Goal: Task Accomplishment & Management: Complete application form

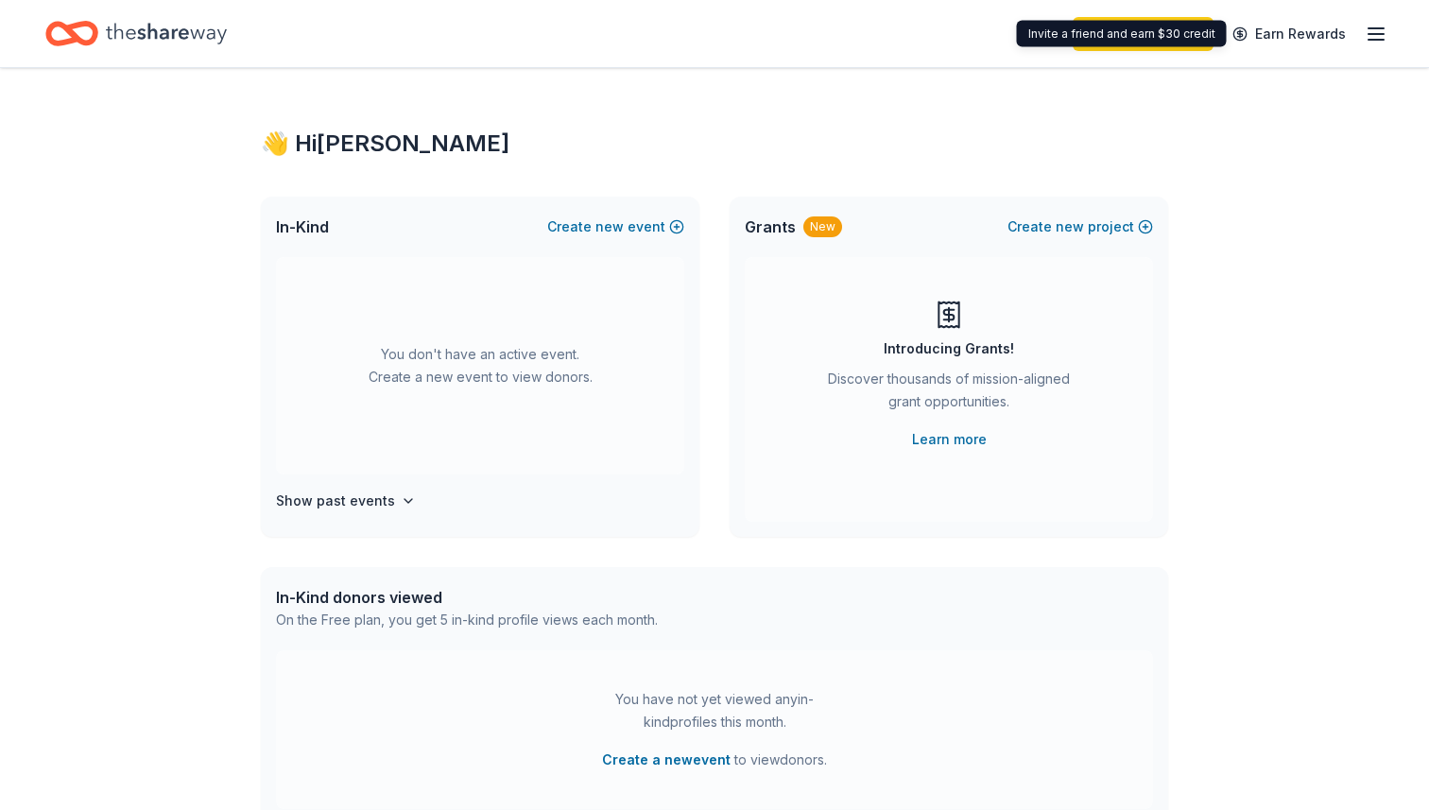
click at [1387, 40] on icon "button" at bounding box center [1376, 34] width 23 height 23
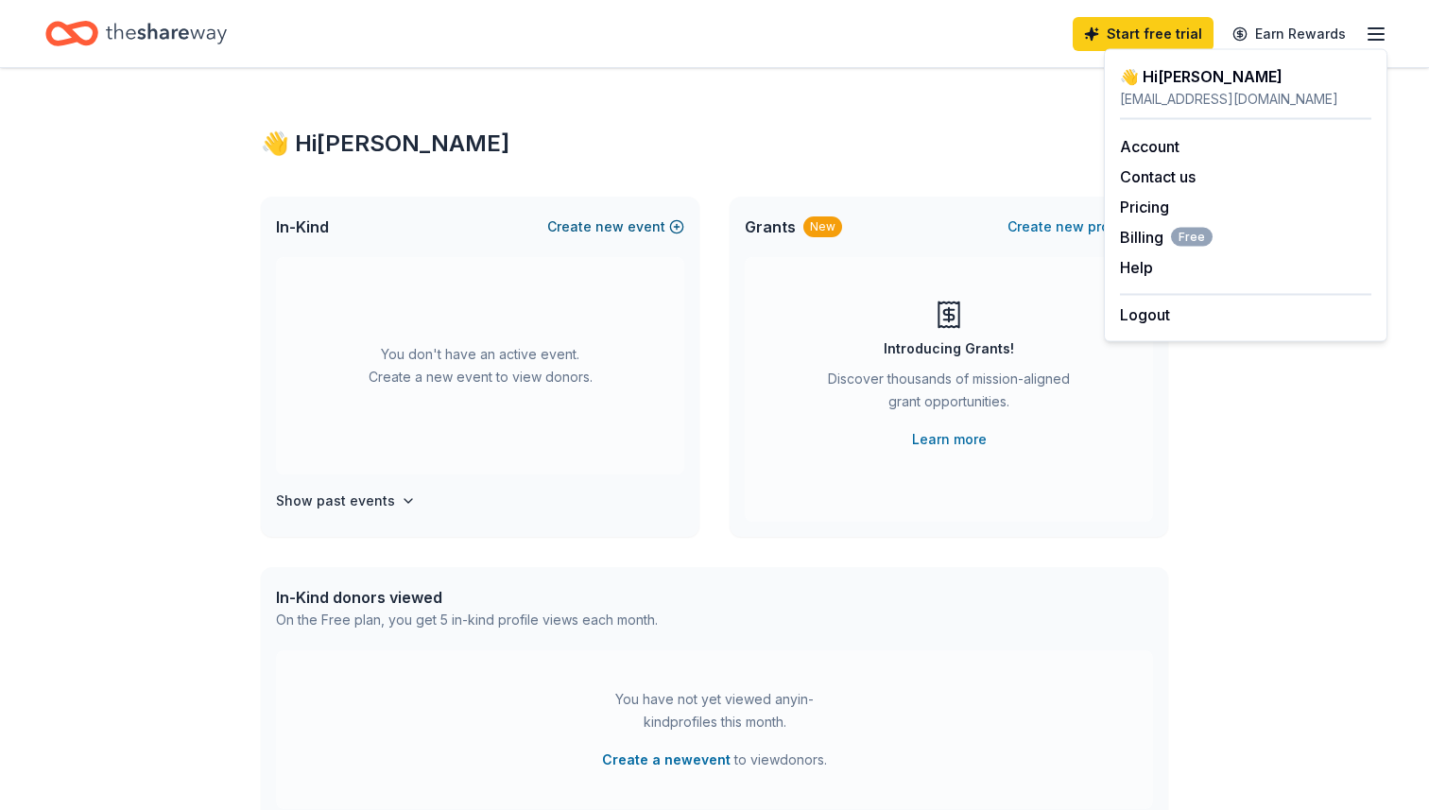
click at [634, 226] on button "Create new event" at bounding box center [615, 226] width 137 height 23
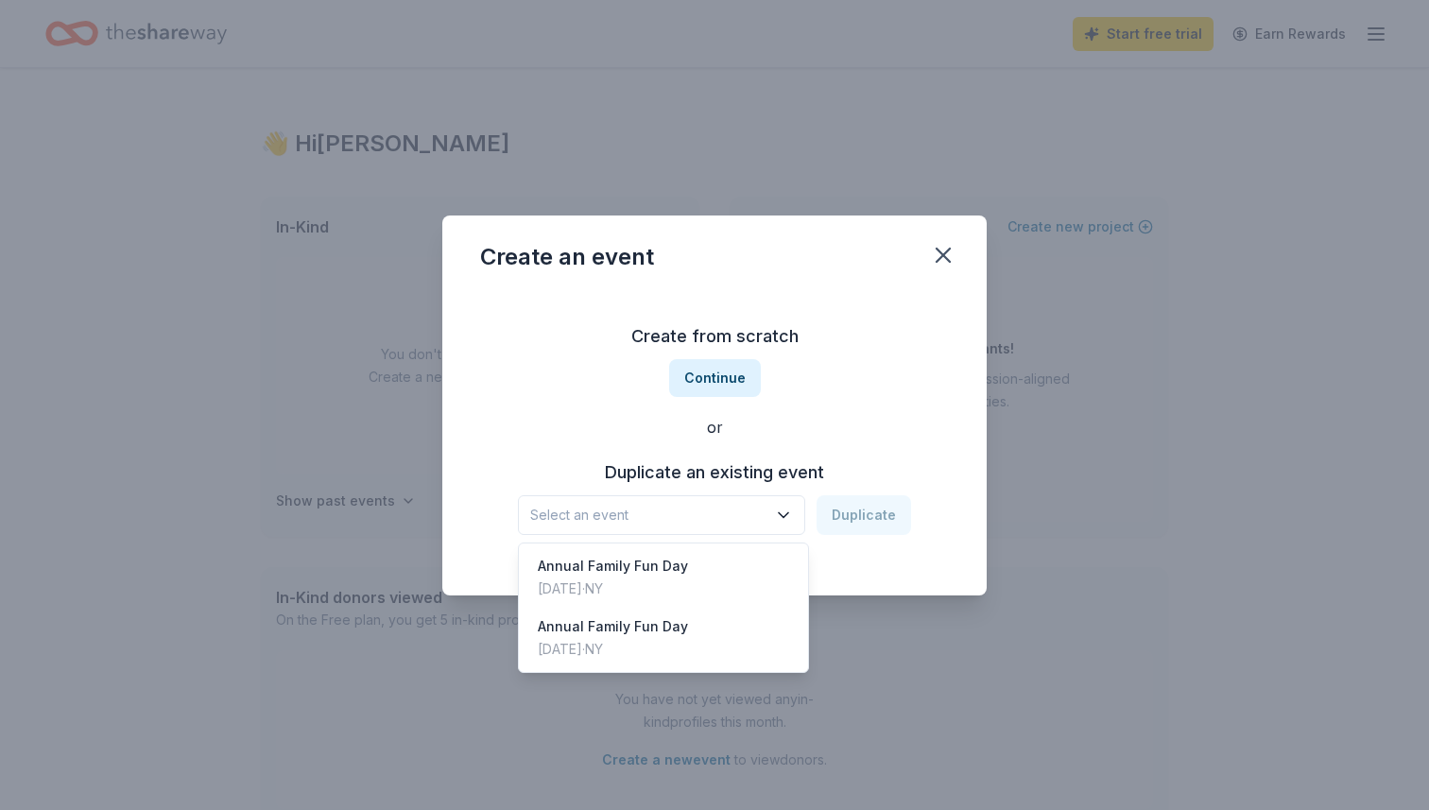
click at [748, 501] on button "Select an event" at bounding box center [661, 515] width 287 height 40
click at [736, 382] on div "Create from scratch Continue or Duplicate an existing event Select an event Dup…" at bounding box center [714, 428] width 469 height 274
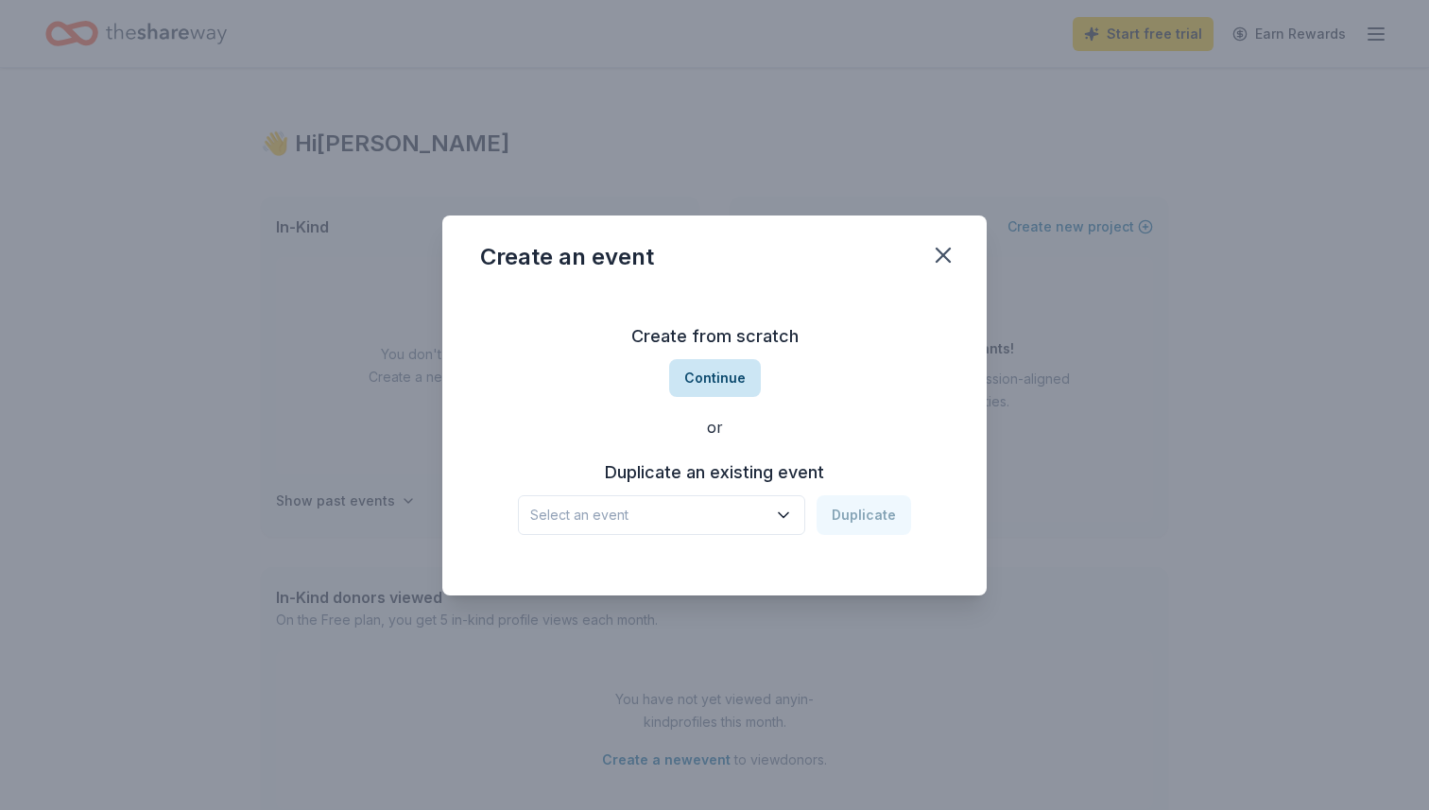
click at [736, 382] on button "Continue" at bounding box center [715, 378] width 92 height 38
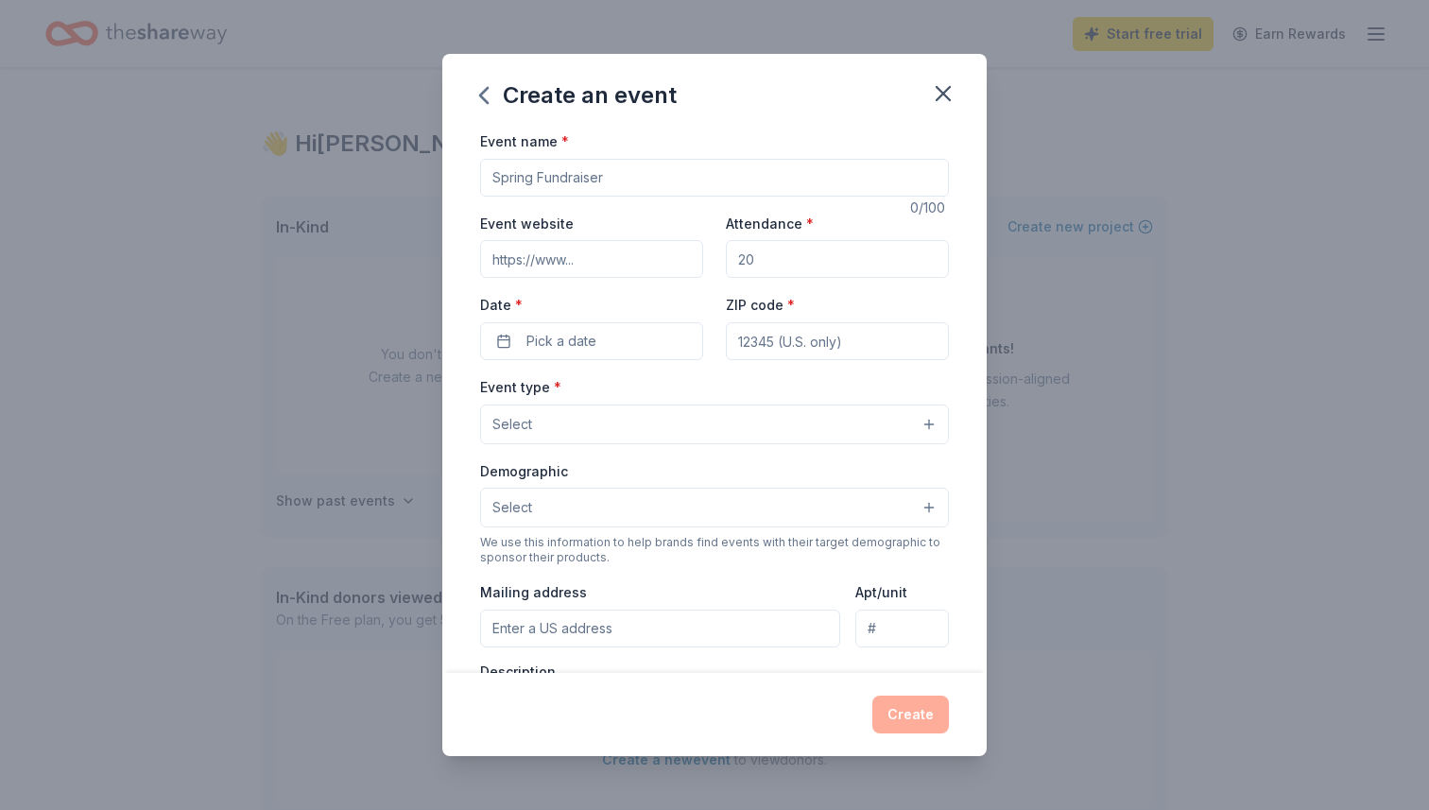
drag, startPoint x: 618, startPoint y: 181, endPoint x: 471, endPoint y: 176, distance: 147.6
click at [471, 176] on div "Event name * 0 /100 Event website Attendance * Date * Pick a date ZIP code * Ev…" at bounding box center [714, 400] width 544 height 543
type input "Family Fun Day"
type input "Linktr.ee/jshobartpto"
drag, startPoint x: 767, startPoint y: 260, endPoint x: 687, endPoint y: 261, distance: 80.3
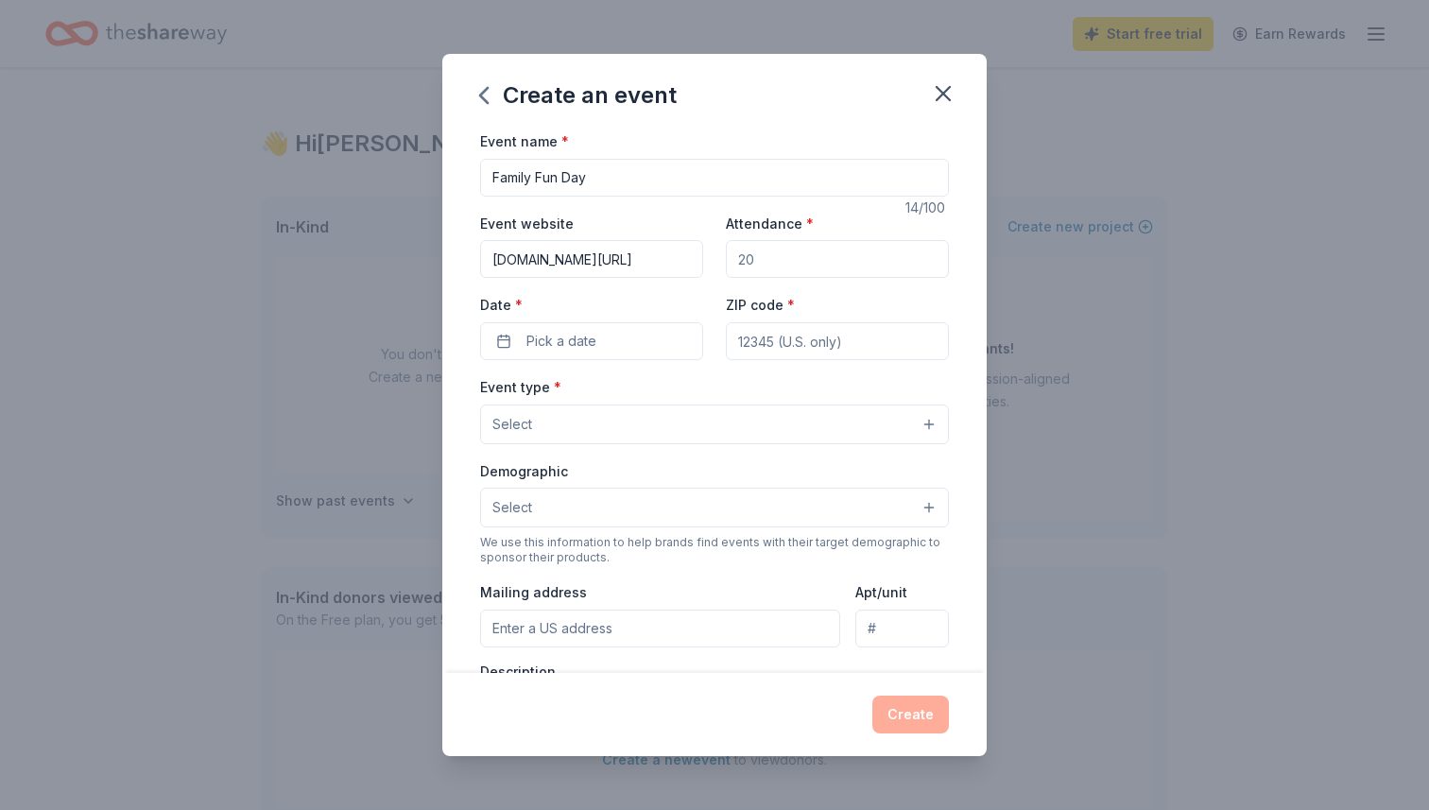
click at [687, 260] on div "Event website Linktr.ee/jshobartpto Attendance * Date * Pick a date ZIP code *" at bounding box center [714, 286] width 469 height 148
type input "750"
click at [612, 351] on button "Pick a date" at bounding box center [591, 341] width 223 height 38
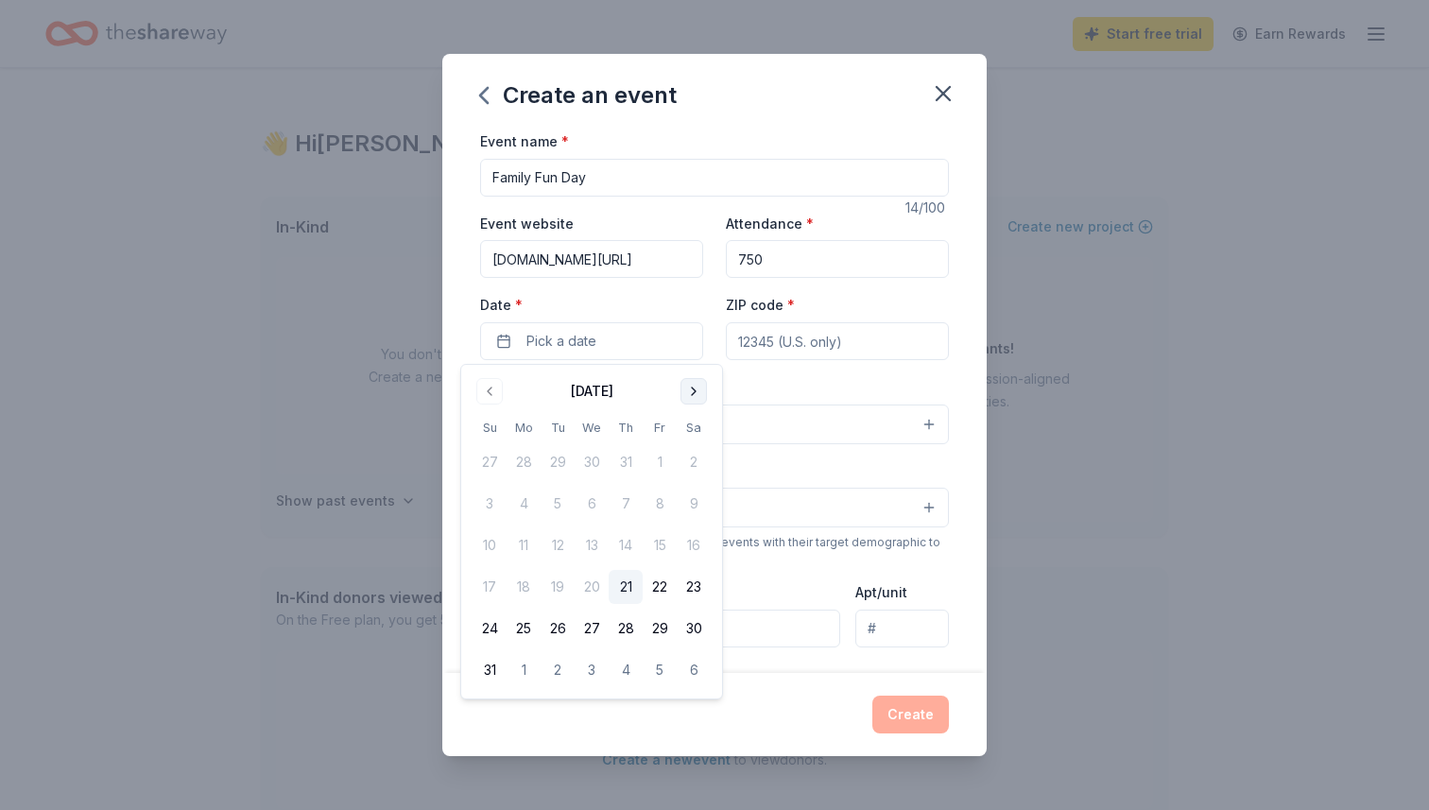
click at [693, 398] on button "Go to next month" at bounding box center [694, 391] width 26 height 26
click at [698, 458] on button "4" at bounding box center [694, 462] width 34 height 34
click at [802, 330] on input "ZIP code *" at bounding box center [837, 341] width 223 height 38
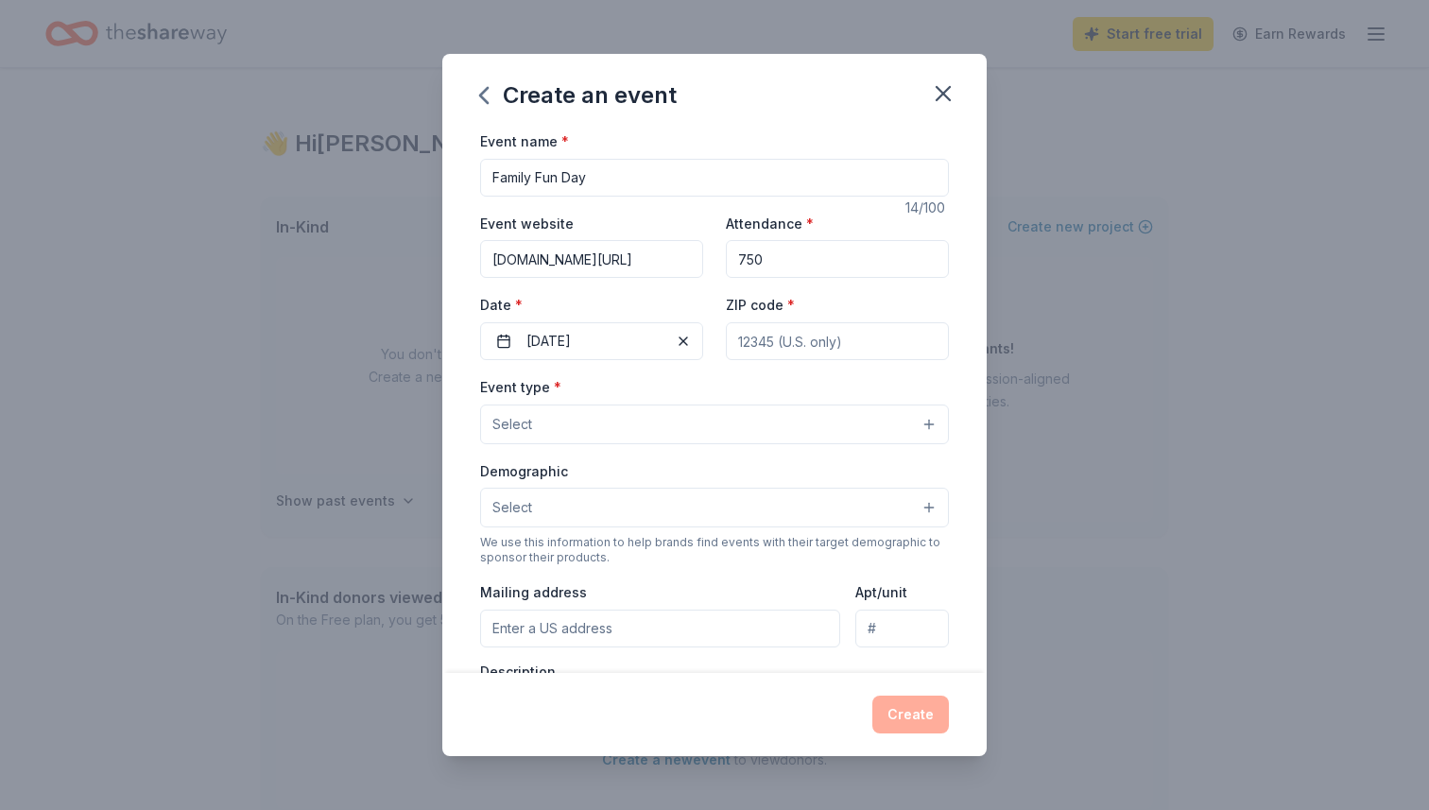
type input "11967"
type input "230 Van Buren St"
click at [545, 424] on button "Select" at bounding box center [714, 425] width 469 height 40
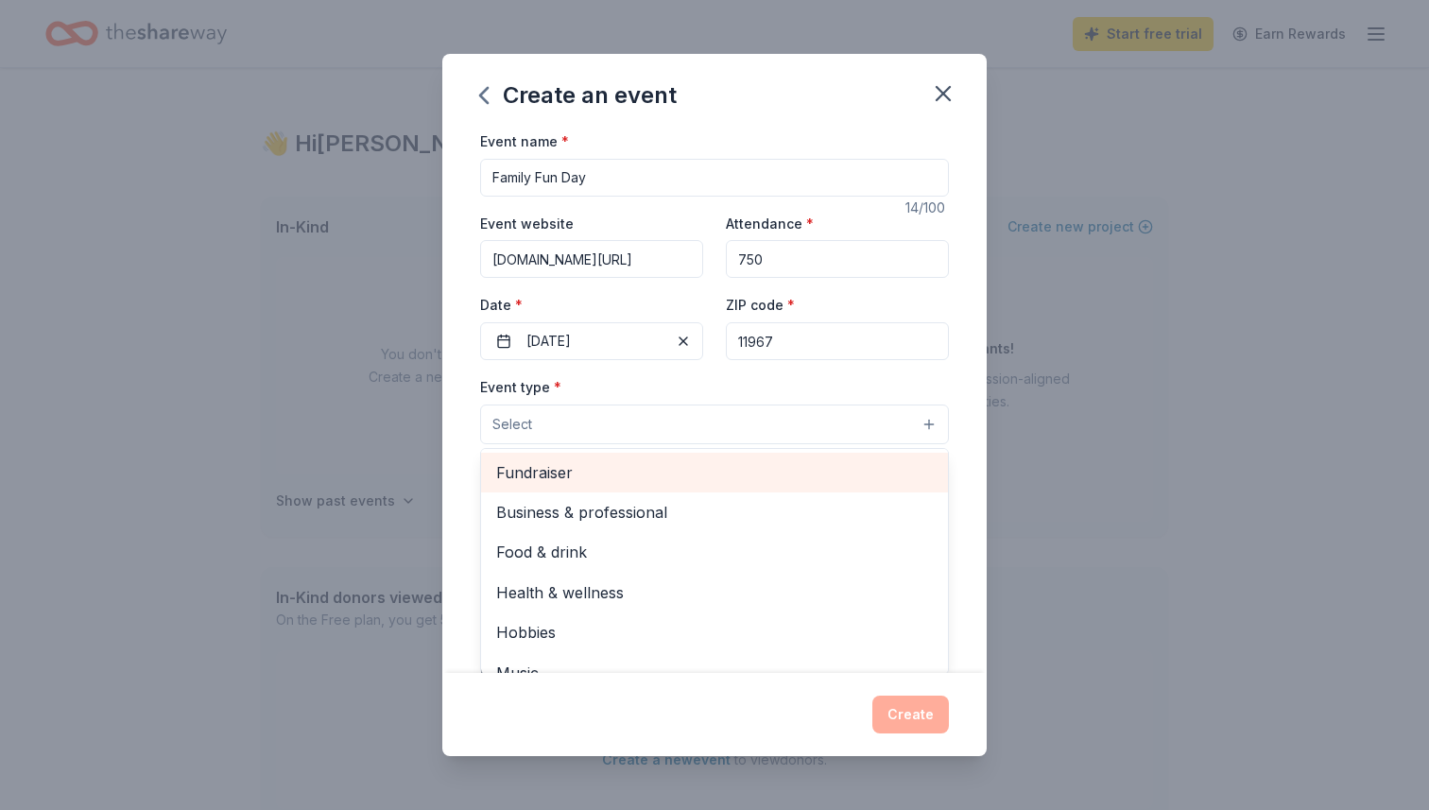
click at [565, 474] on span "Fundraiser" at bounding box center [714, 472] width 437 height 25
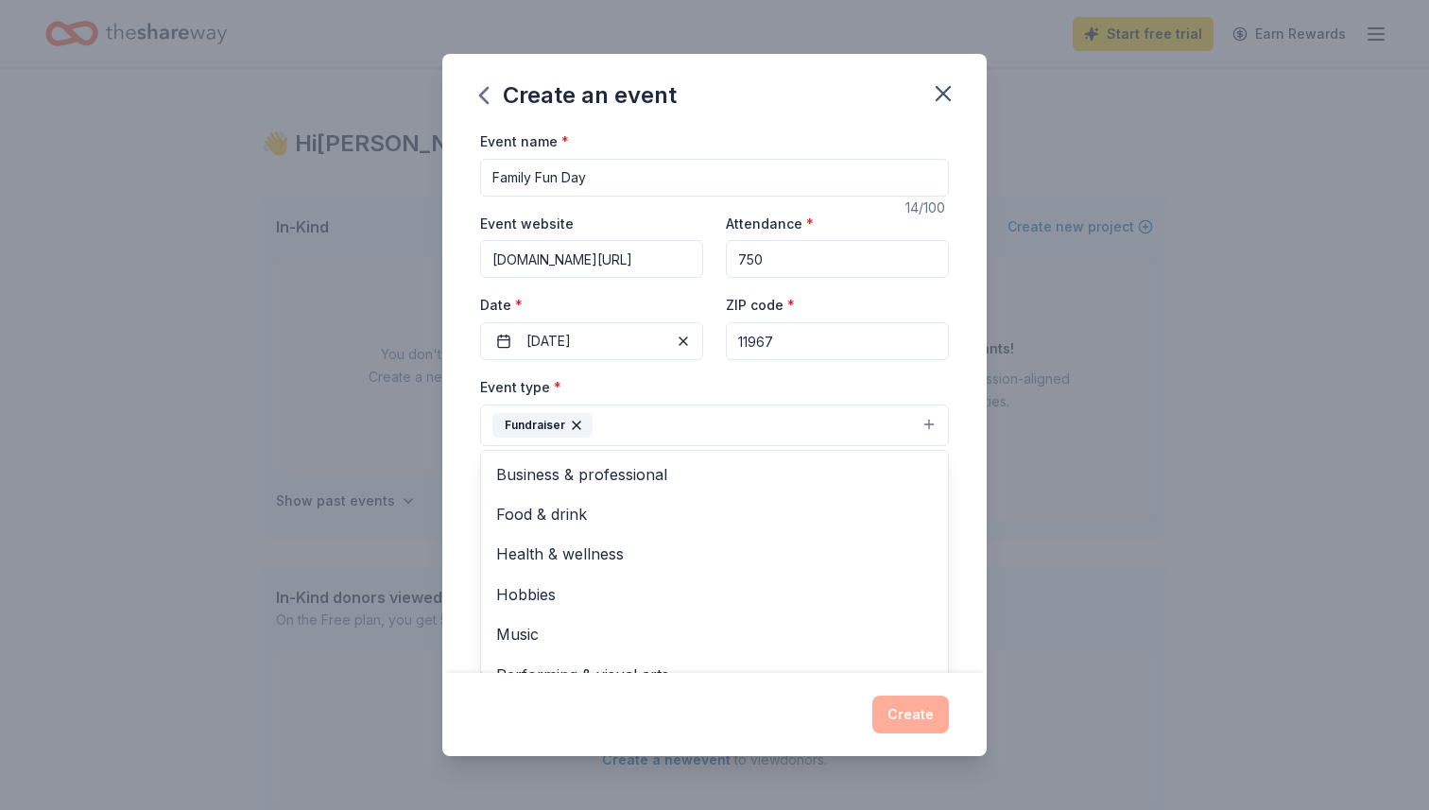
click at [973, 473] on div "Event name * Family Fun Day 14 /100 Event website Linktr.ee/jshobartpto Attenda…" at bounding box center [714, 400] width 544 height 543
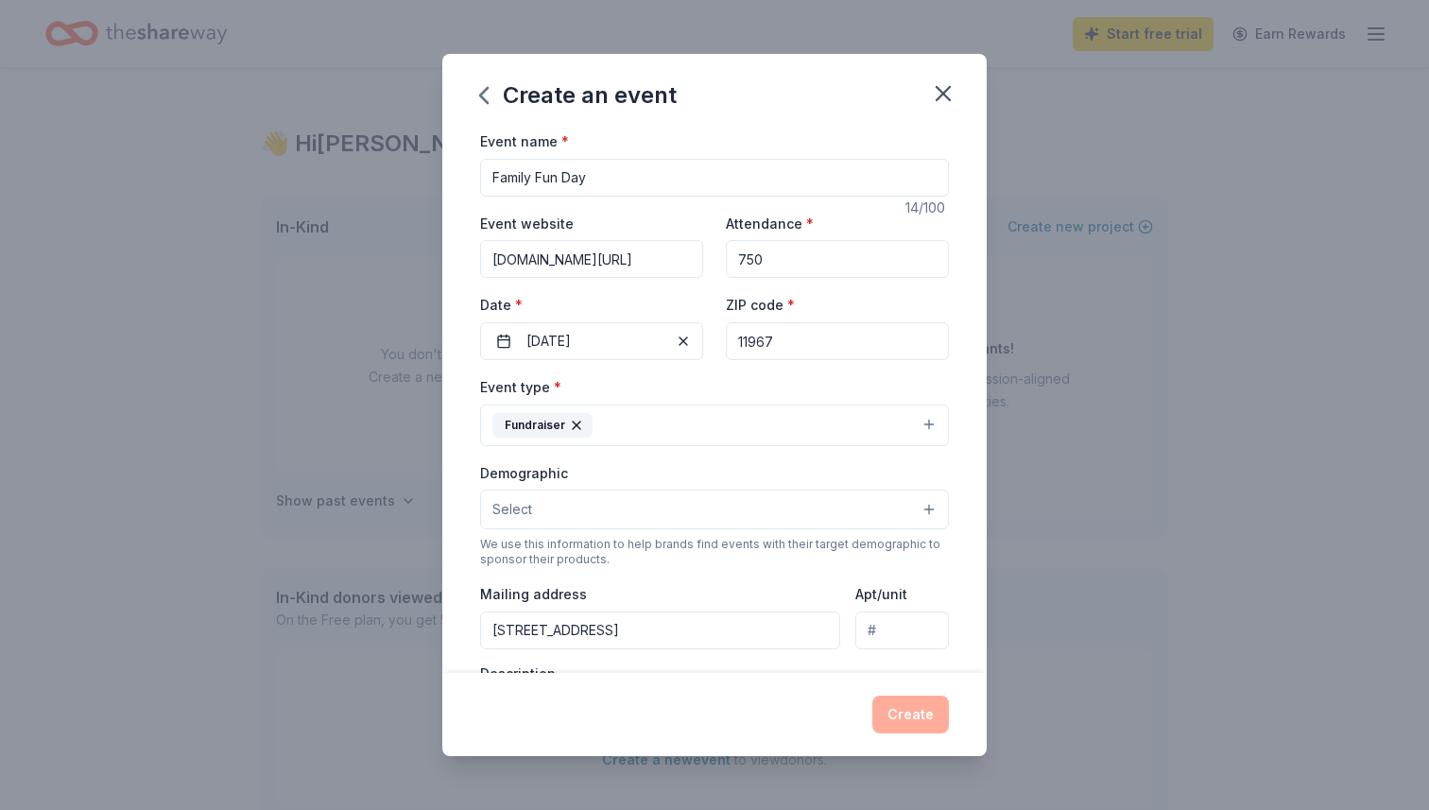
click at [639, 509] on button "Select" at bounding box center [714, 510] width 469 height 40
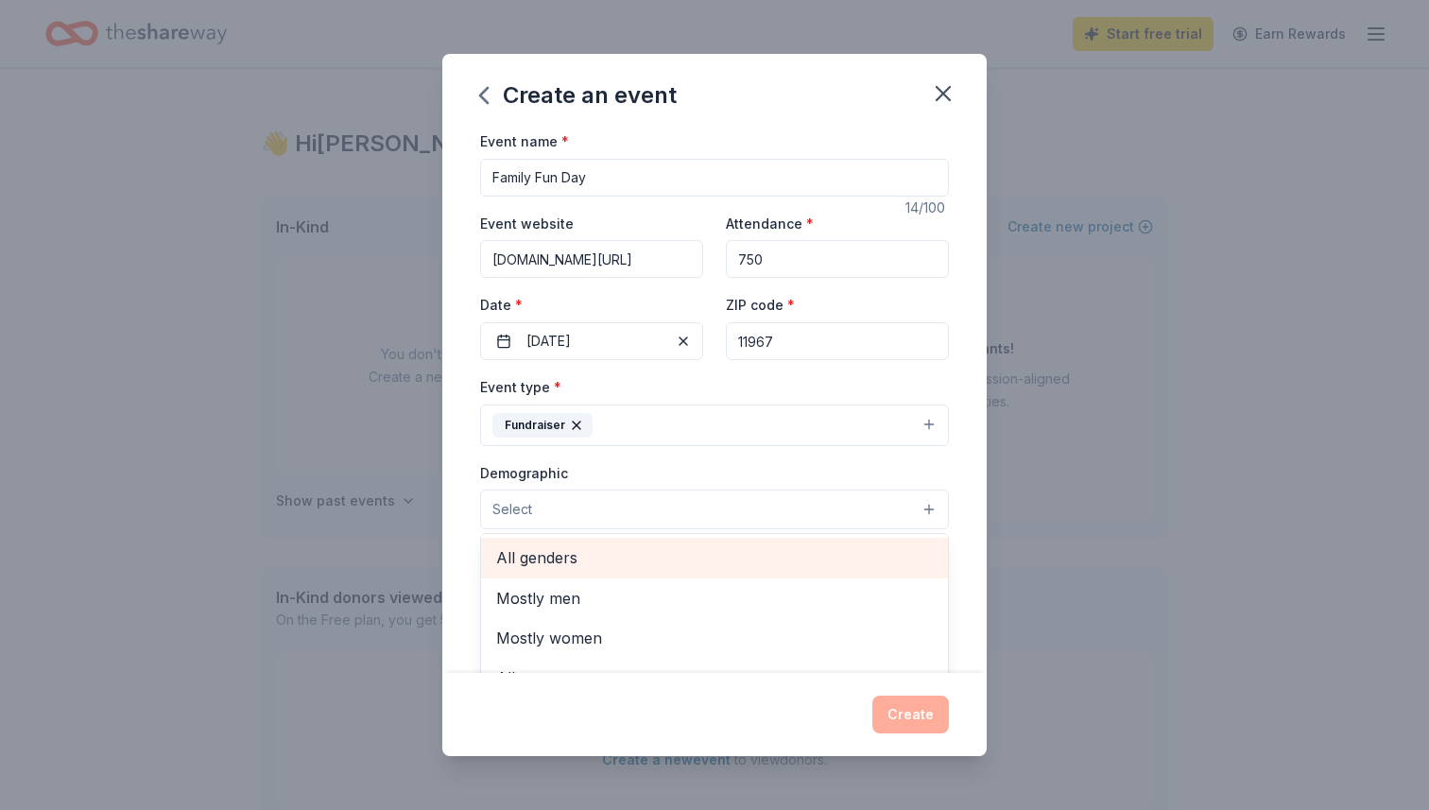
click at [620, 550] on span "All genders" at bounding box center [714, 557] width 437 height 25
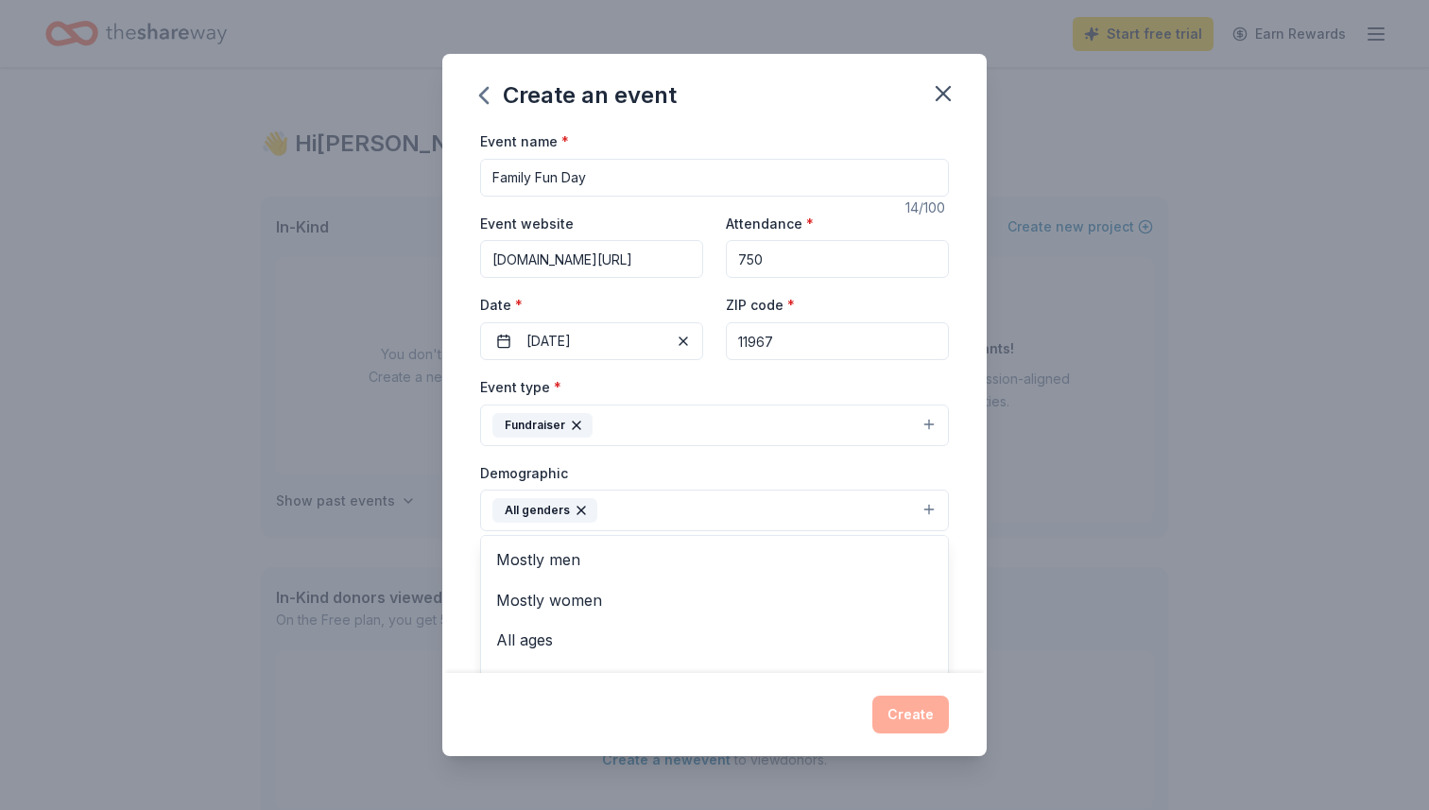
click at [972, 577] on div "Event name * Family Fun Day 14 /100 Event website Linktr.ee/jshobartpto Attenda…" at bounding box center [714, 400] width 544 height 543
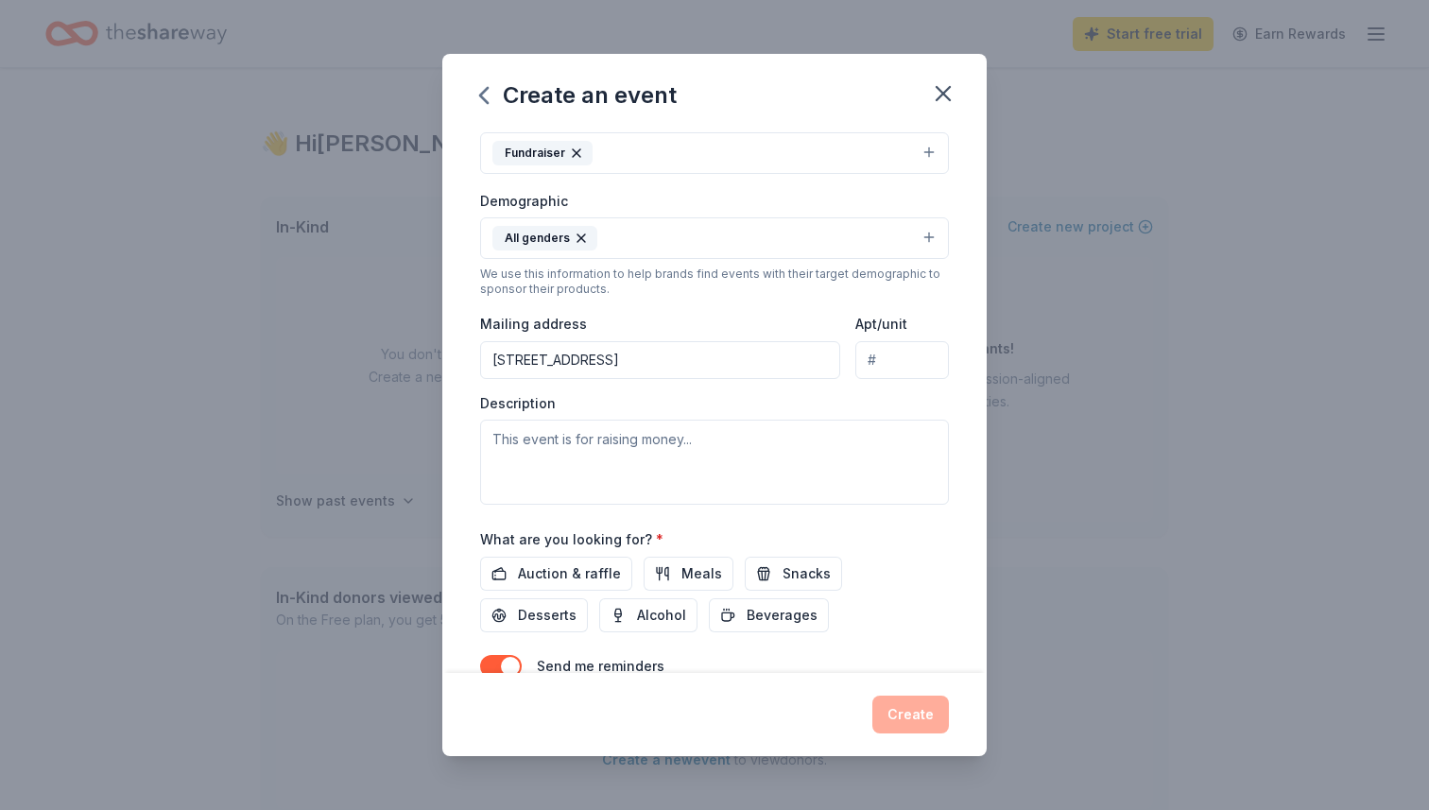
scroll to position [315, 0]
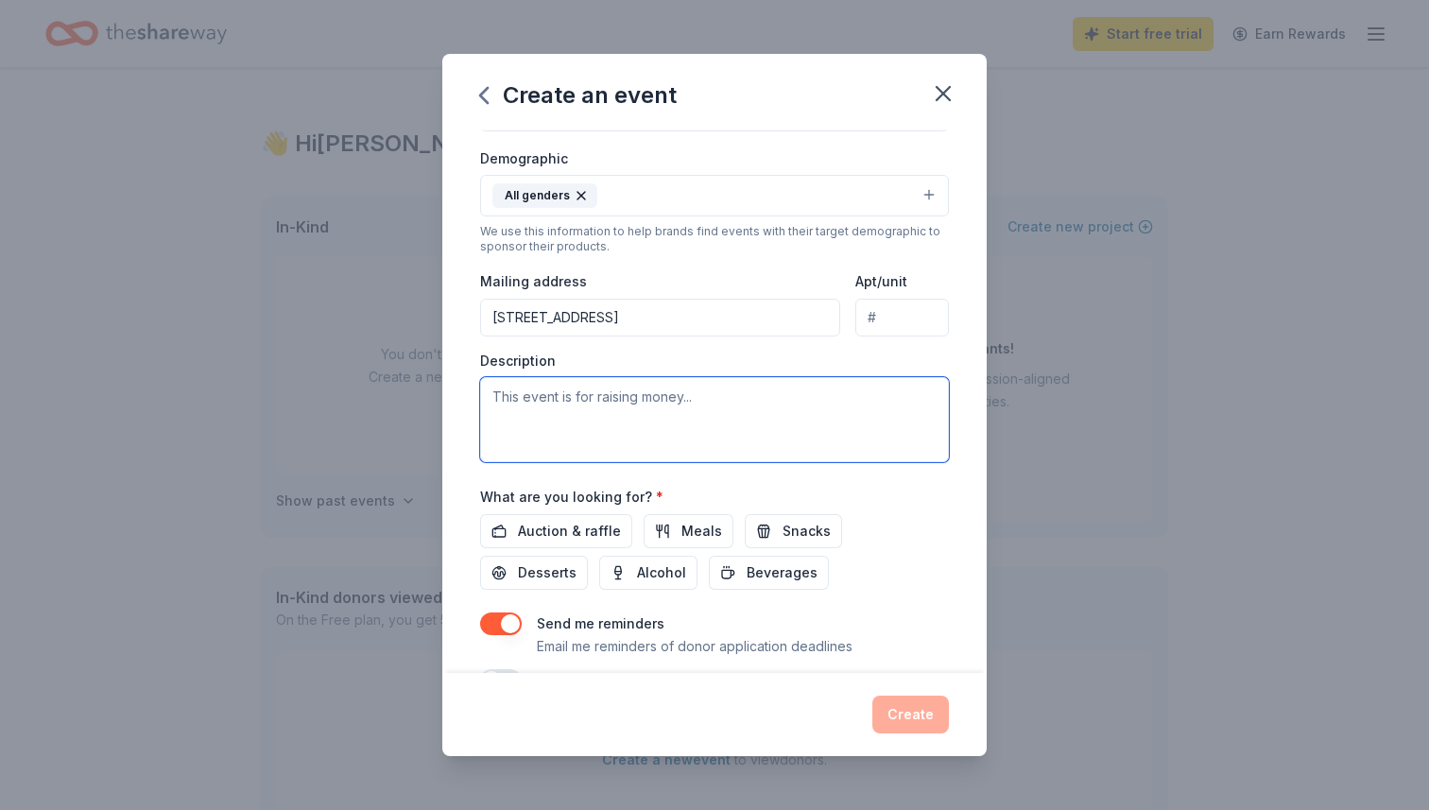
click at [622, 391] on textarea at bounding box center [714, 419] width 469 height 85
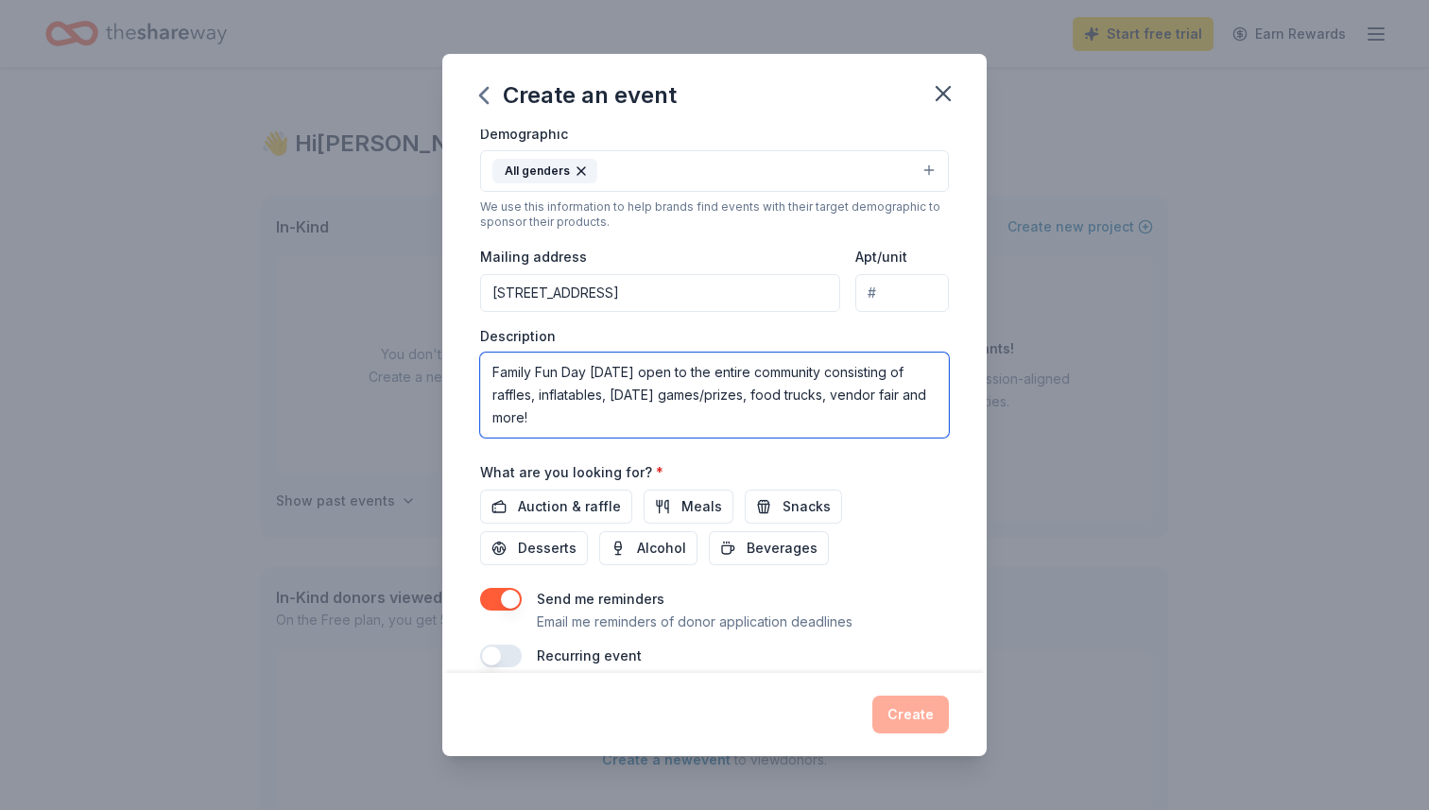
scroll to position [353, 0]
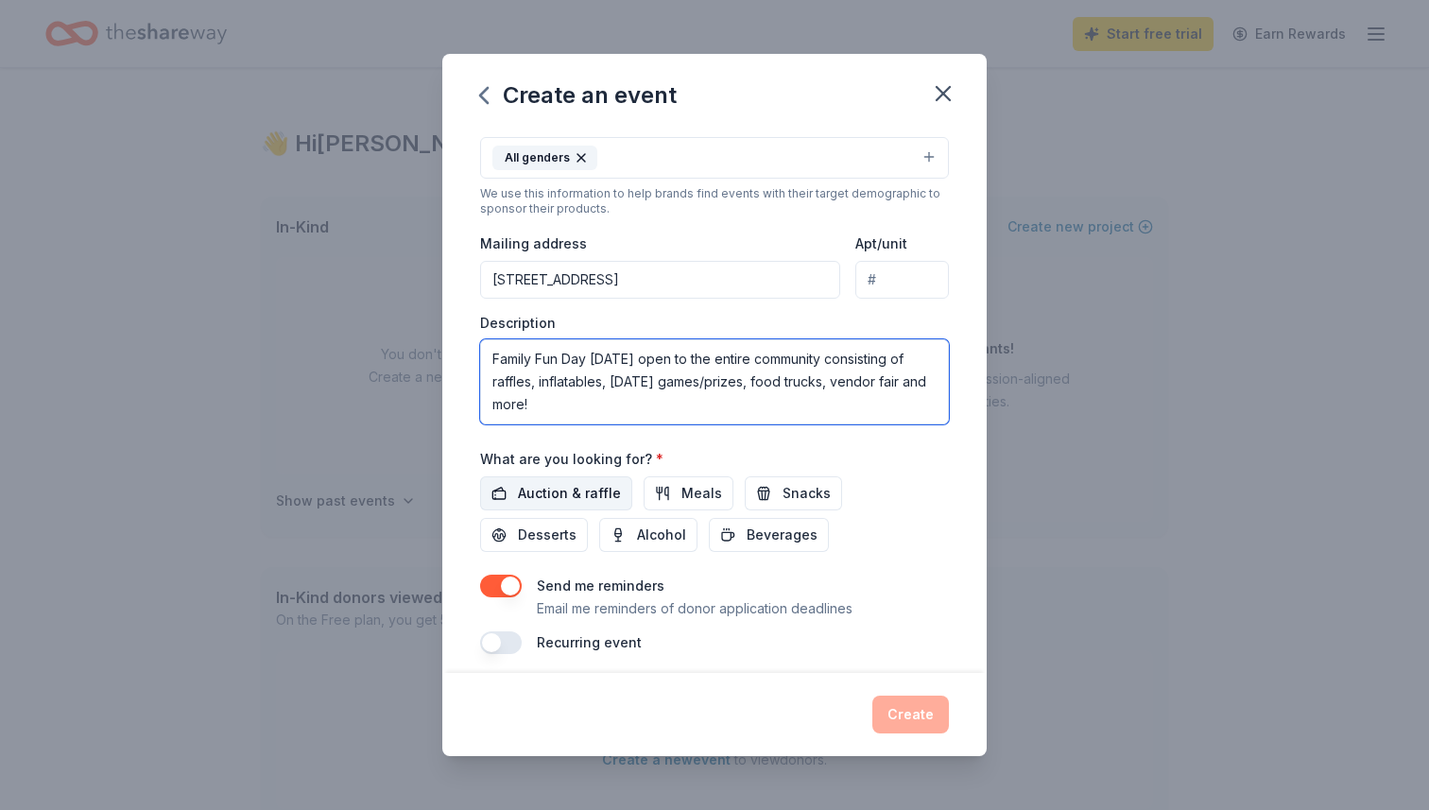
type textarea "Family Fun Day Carnival open to the entire community consisting of raffles, inf…"
click at [595, 502] on span "Auction & raffle" at bounding box center [569, 493] width 103 height 23
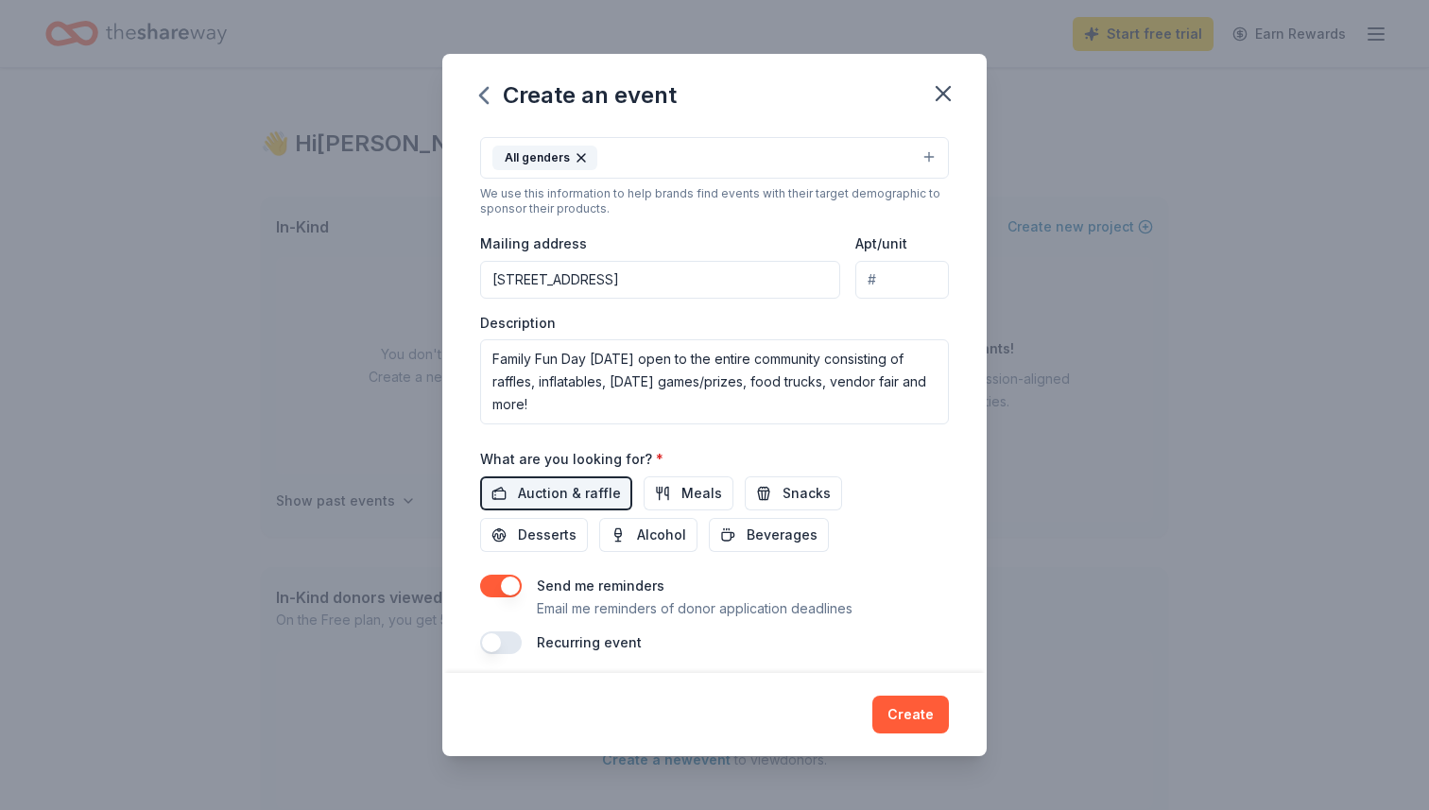
scroll to position [364, 0]
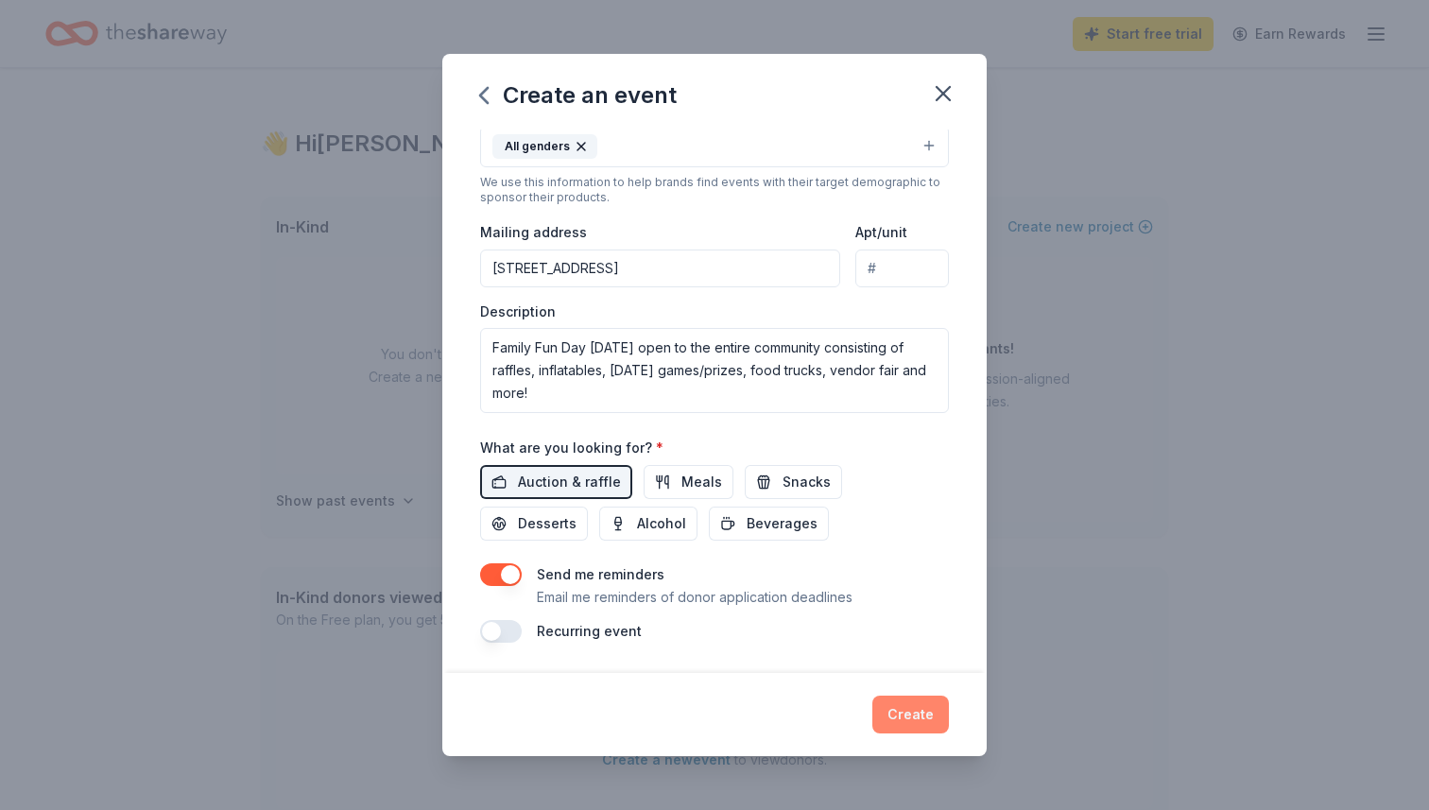
click at [895, 709] on button "Create" at bounding box center [910, 715] width 77 height 38
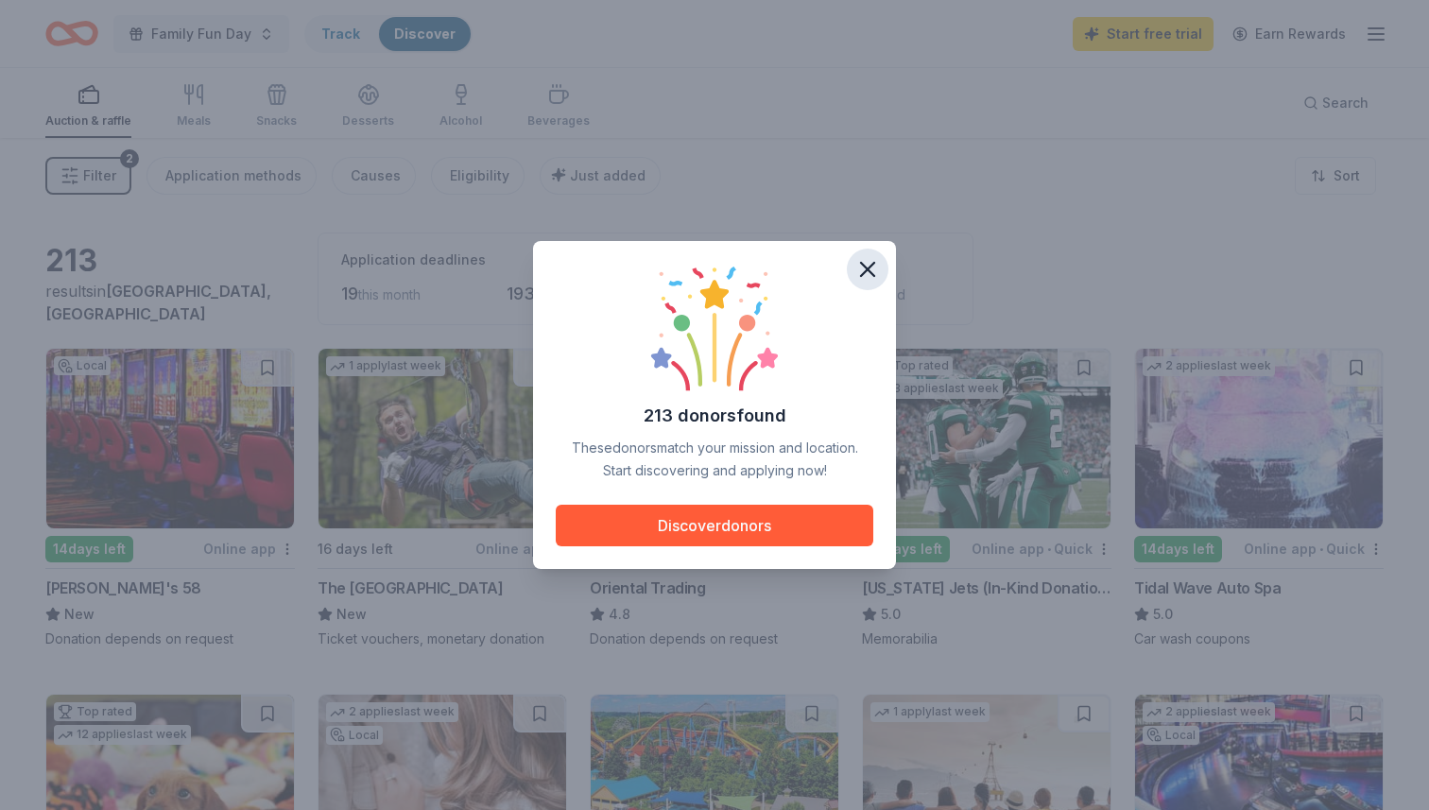
click at [864, 267] on icon "button" at bounding box center [867, 269] width 26 height 26
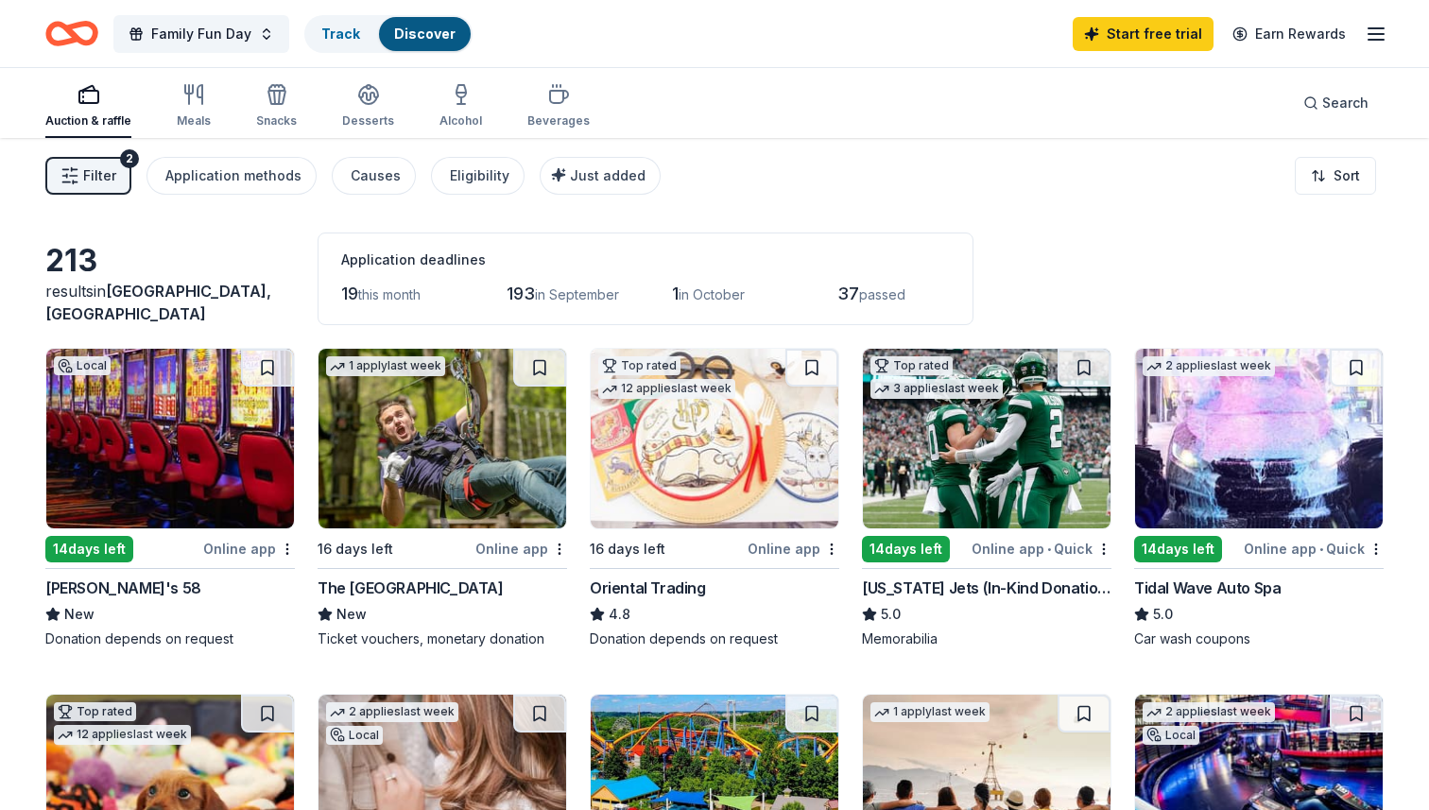
click at [83, 553] on div "14 days left" at bounding box center [89, 549] width 88 height 26
click at [488, 456] on img at bounding box center [443, 439] width 248 height 180
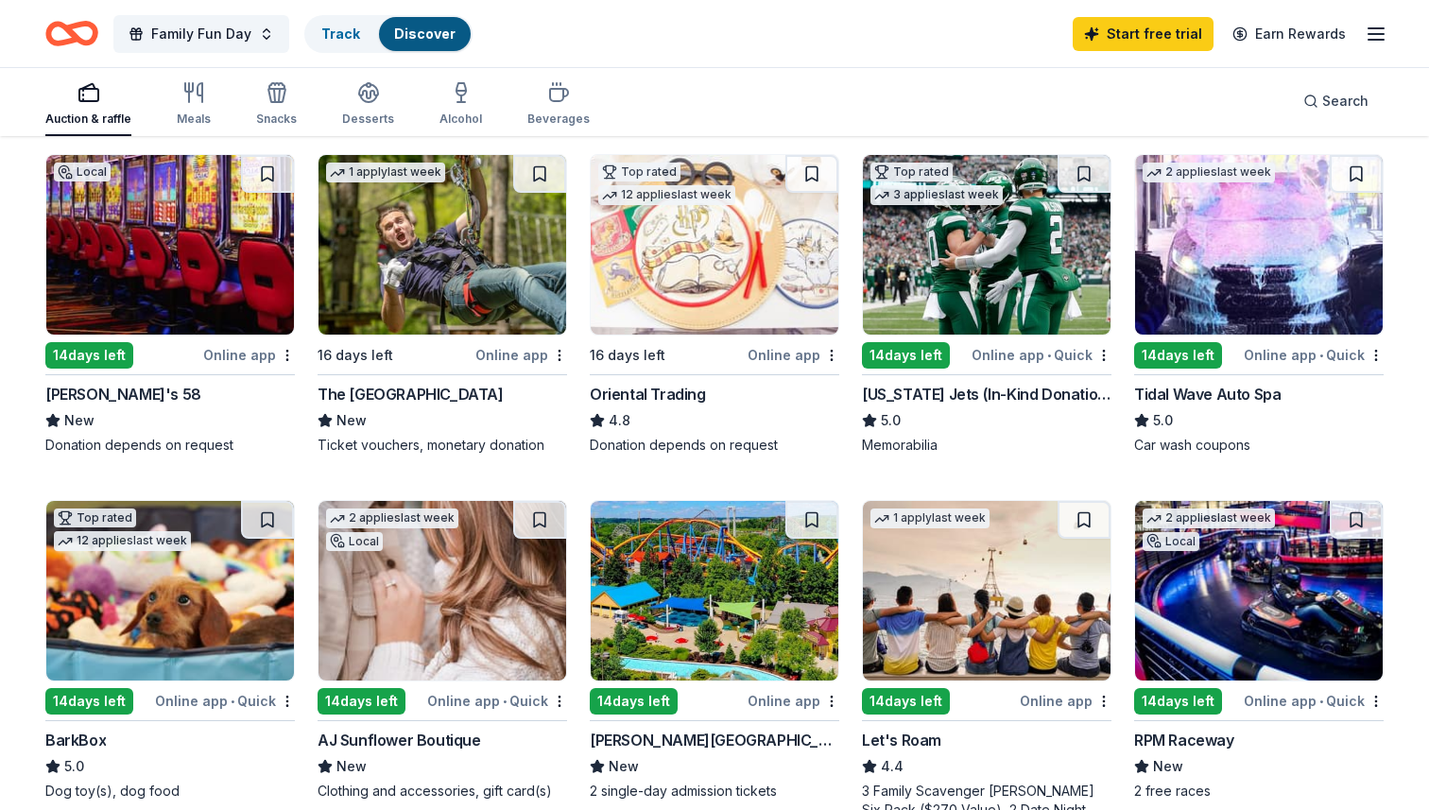
scroll to position [212, 0]
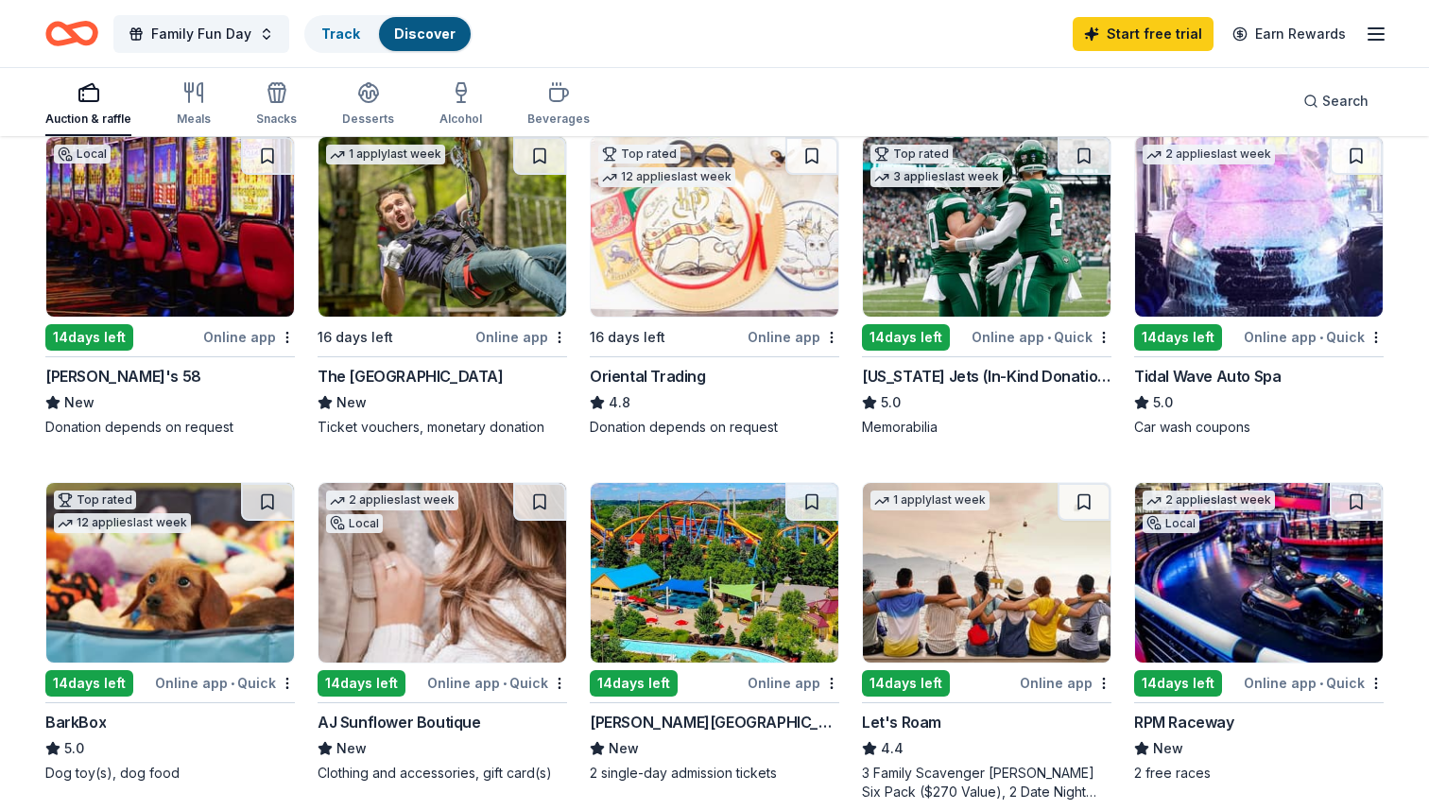
click at [1012, 266] on img at bounding box center [987, 227] width 248 height 180
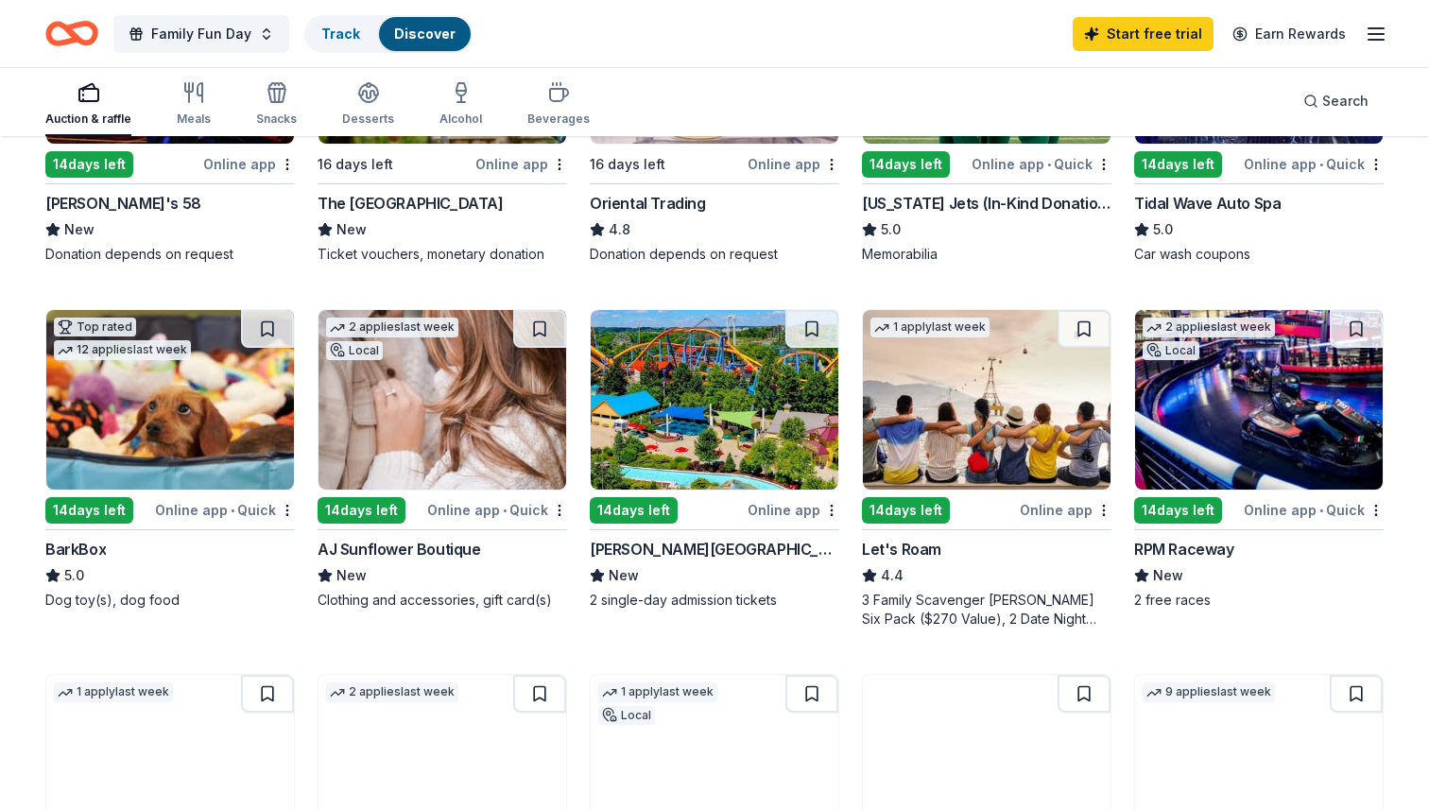
scroll to position [384, 0]
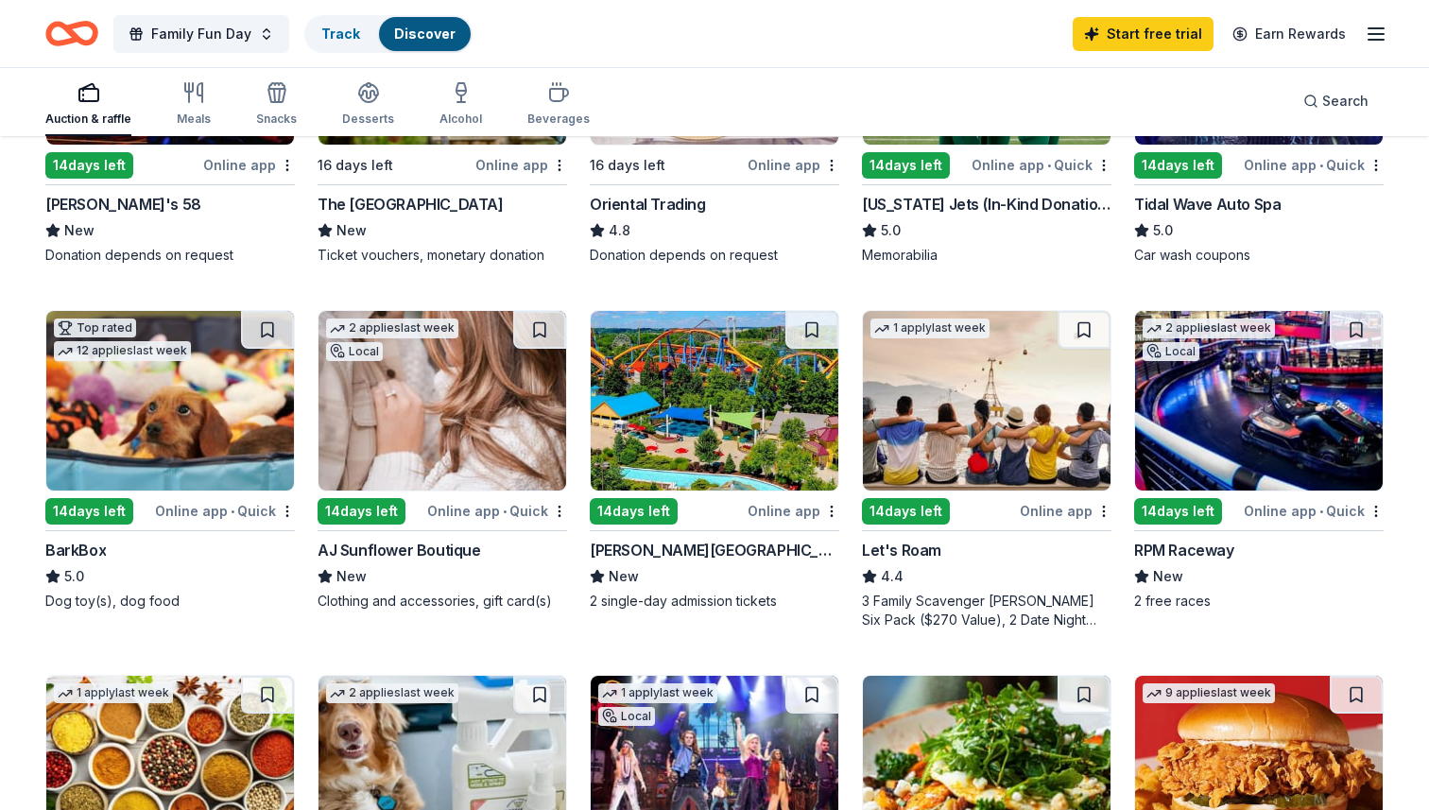
click at [712, 400] on img at bounding box center [715, 401] width 248 height 180
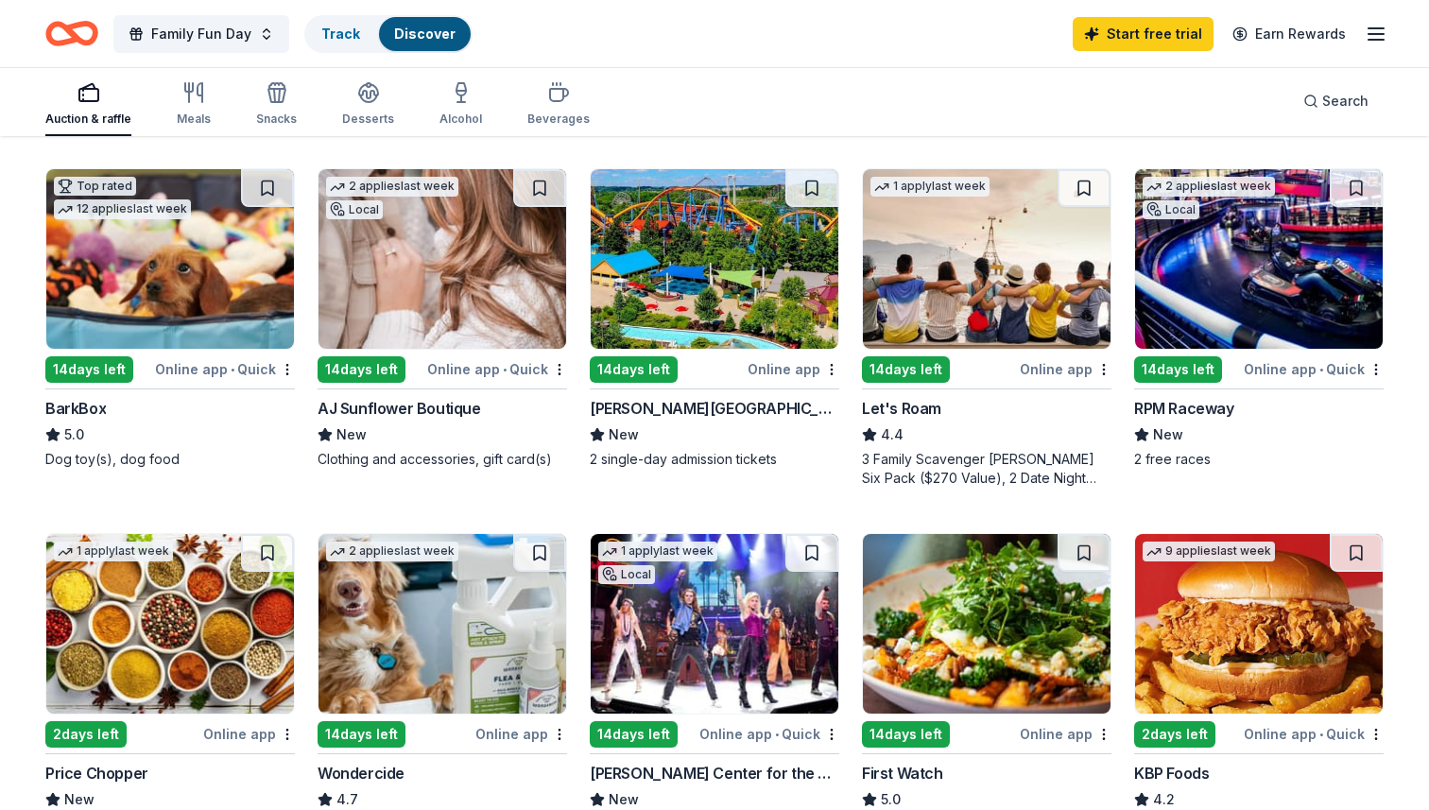
scroll to position [533, 0]
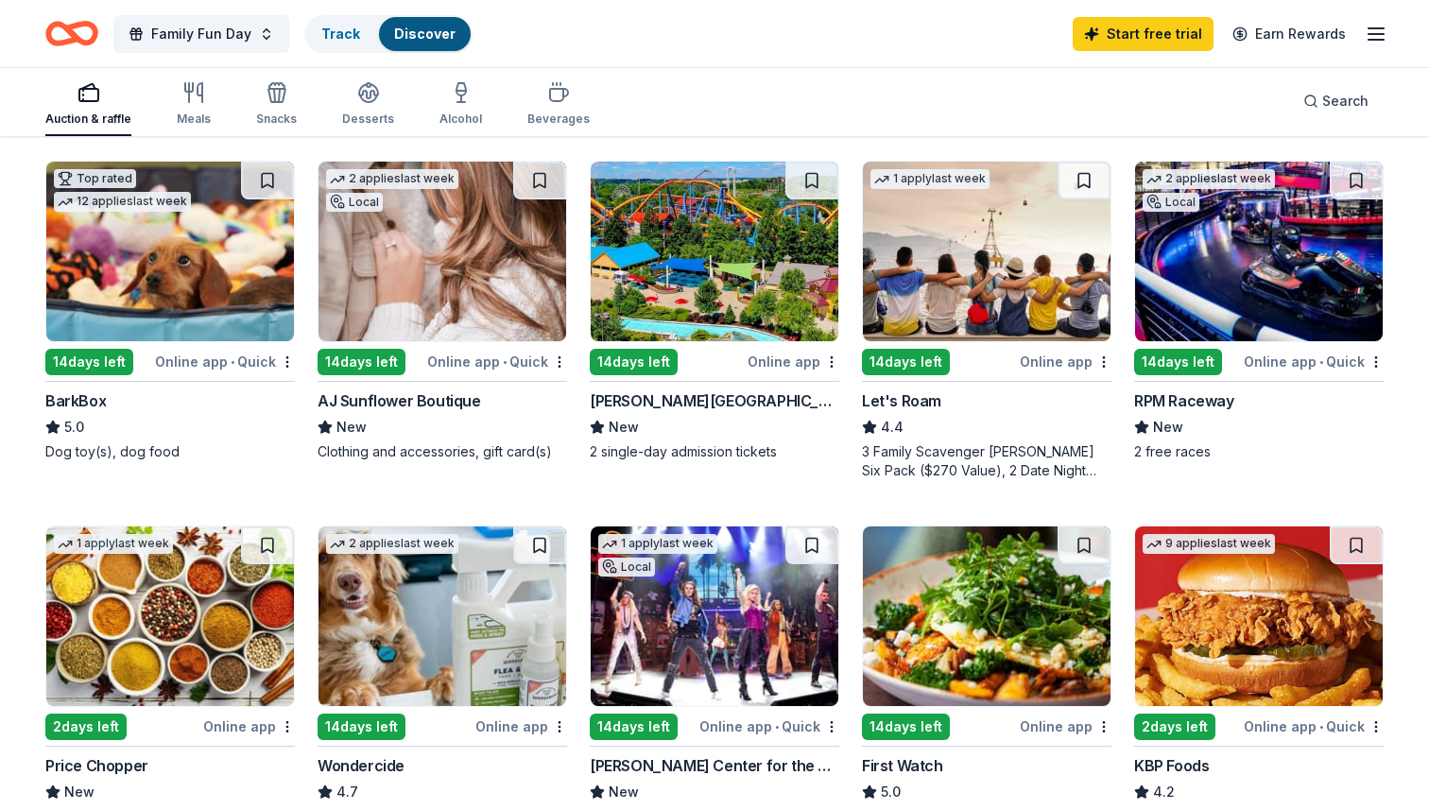
click at [1198, 263] on img at bounding box center [1259, 252] width 248 height 180
click at [443, 251] on img at bounding box center [443, 252] width 248 height 180
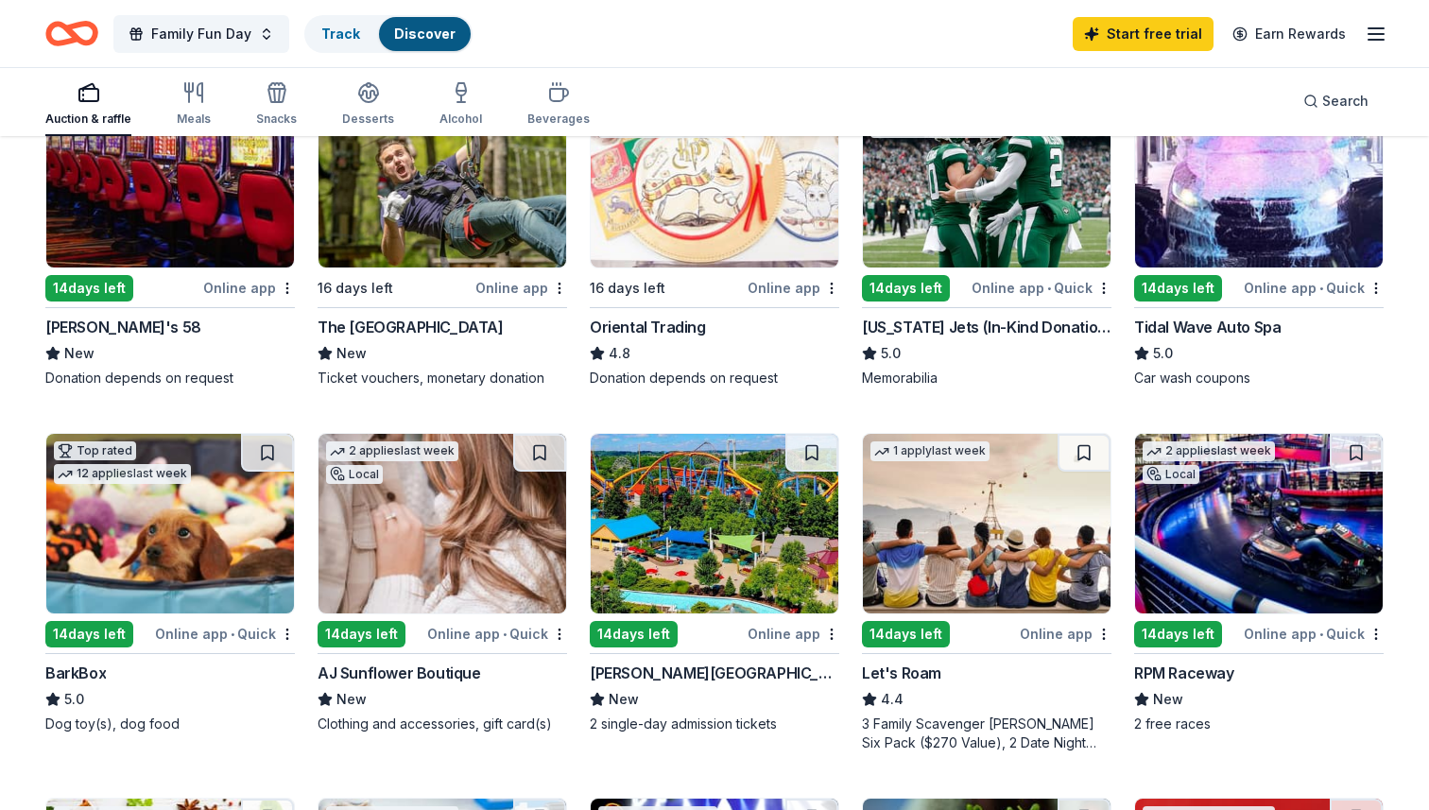
scroll to position [0, 0]
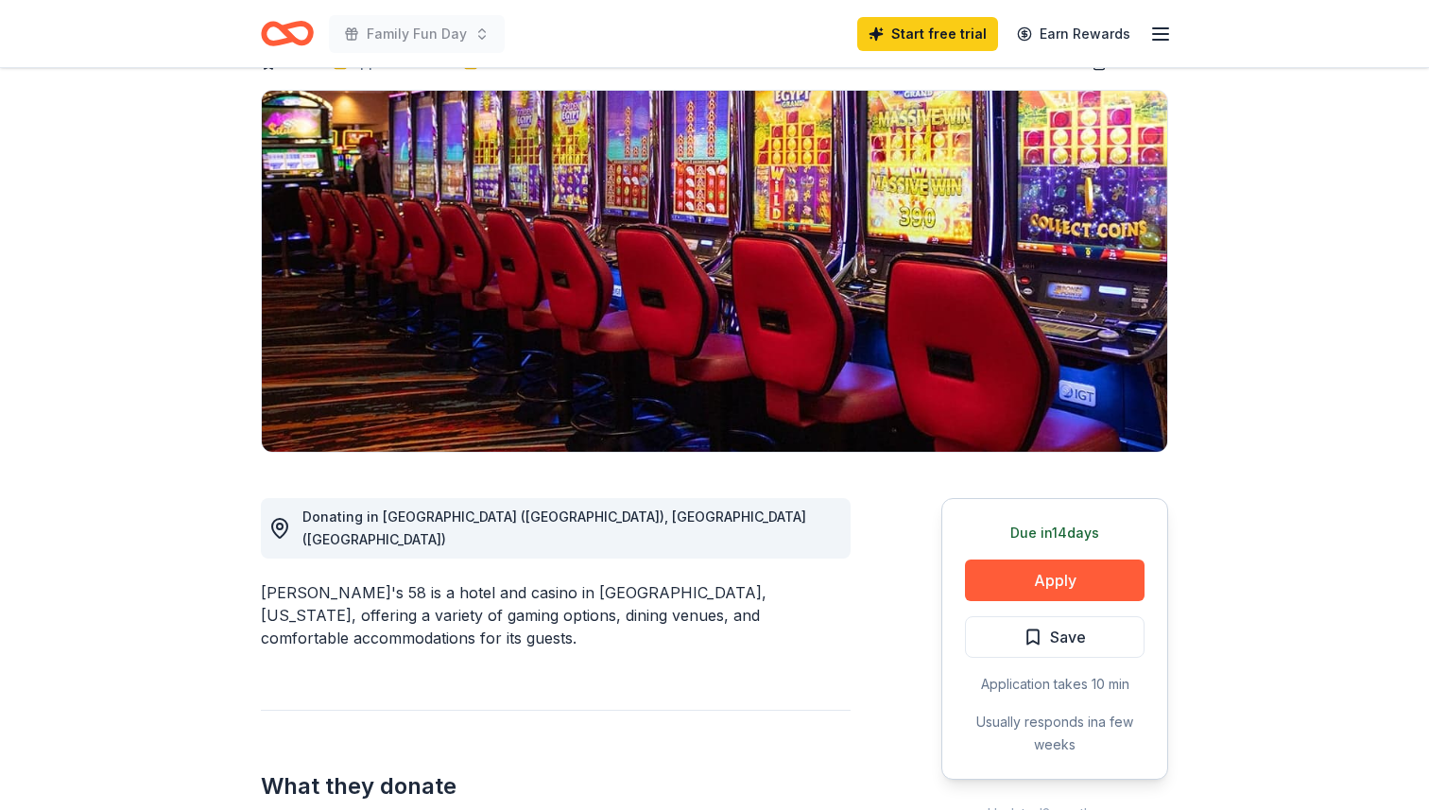
scroll to position [140, 0]
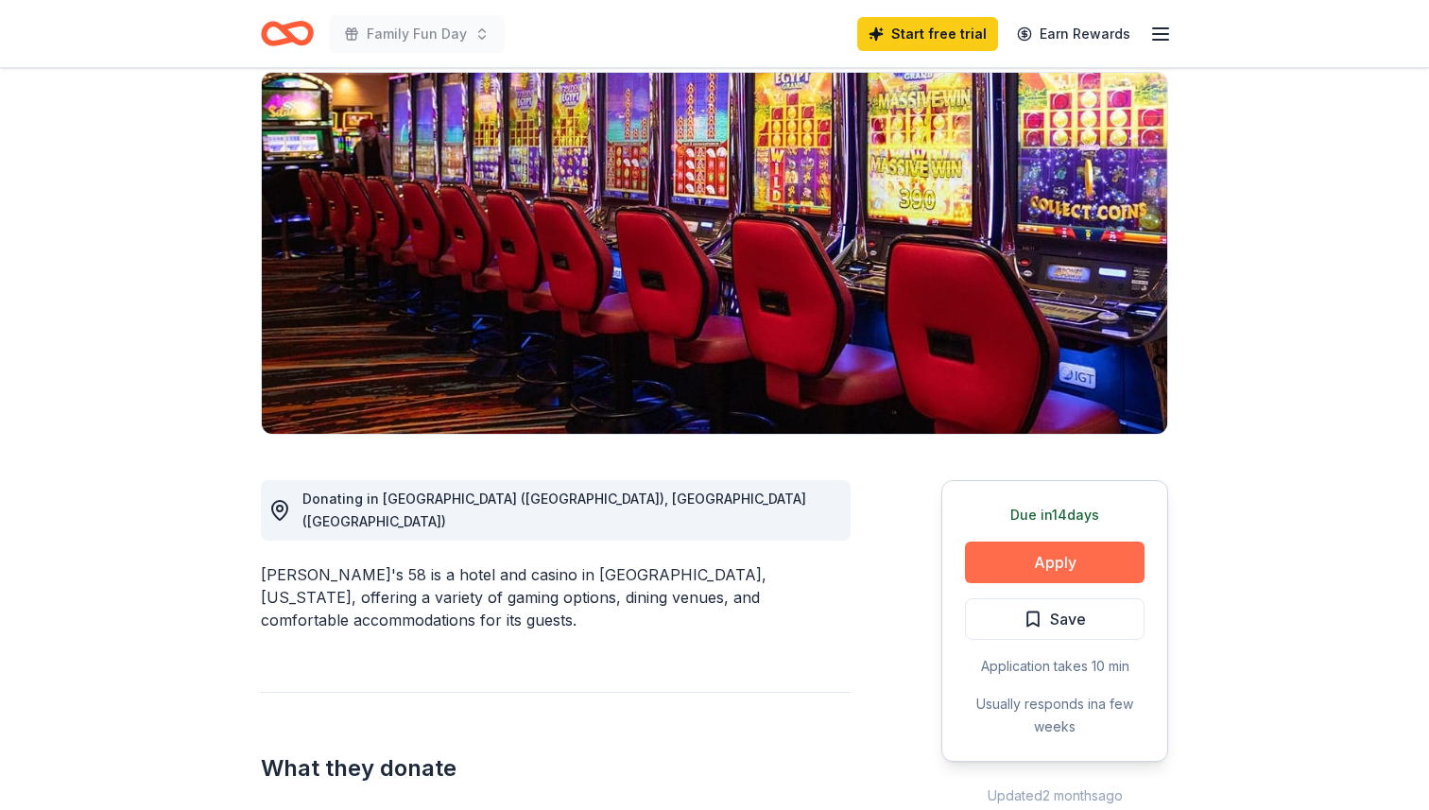
click at [1036, 567] on button "Apply" at bounding box center [1055, 563] width 180 height 42
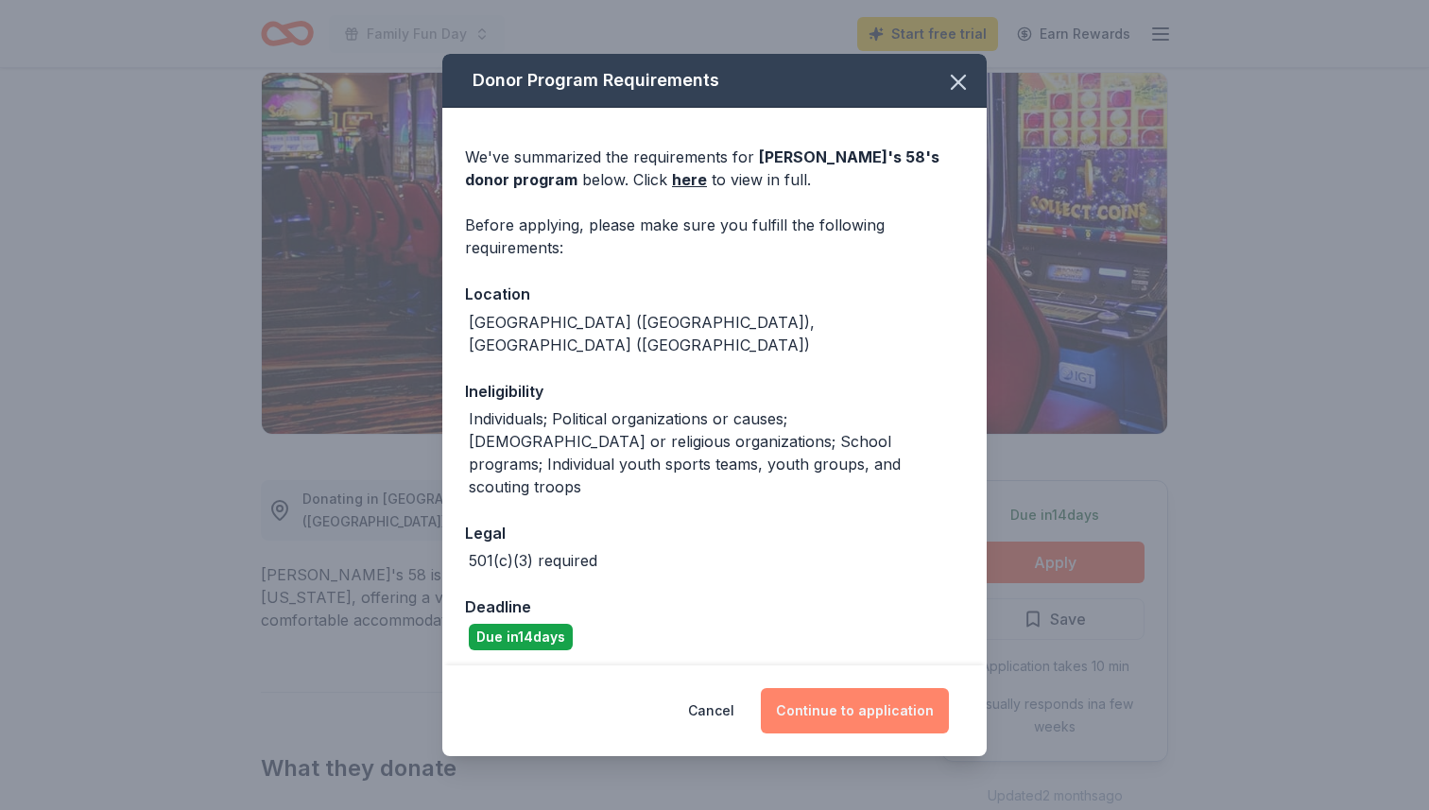
click at [861, 688] on button "Continue to application" at bounding box center [855, 710] width 188 height 45
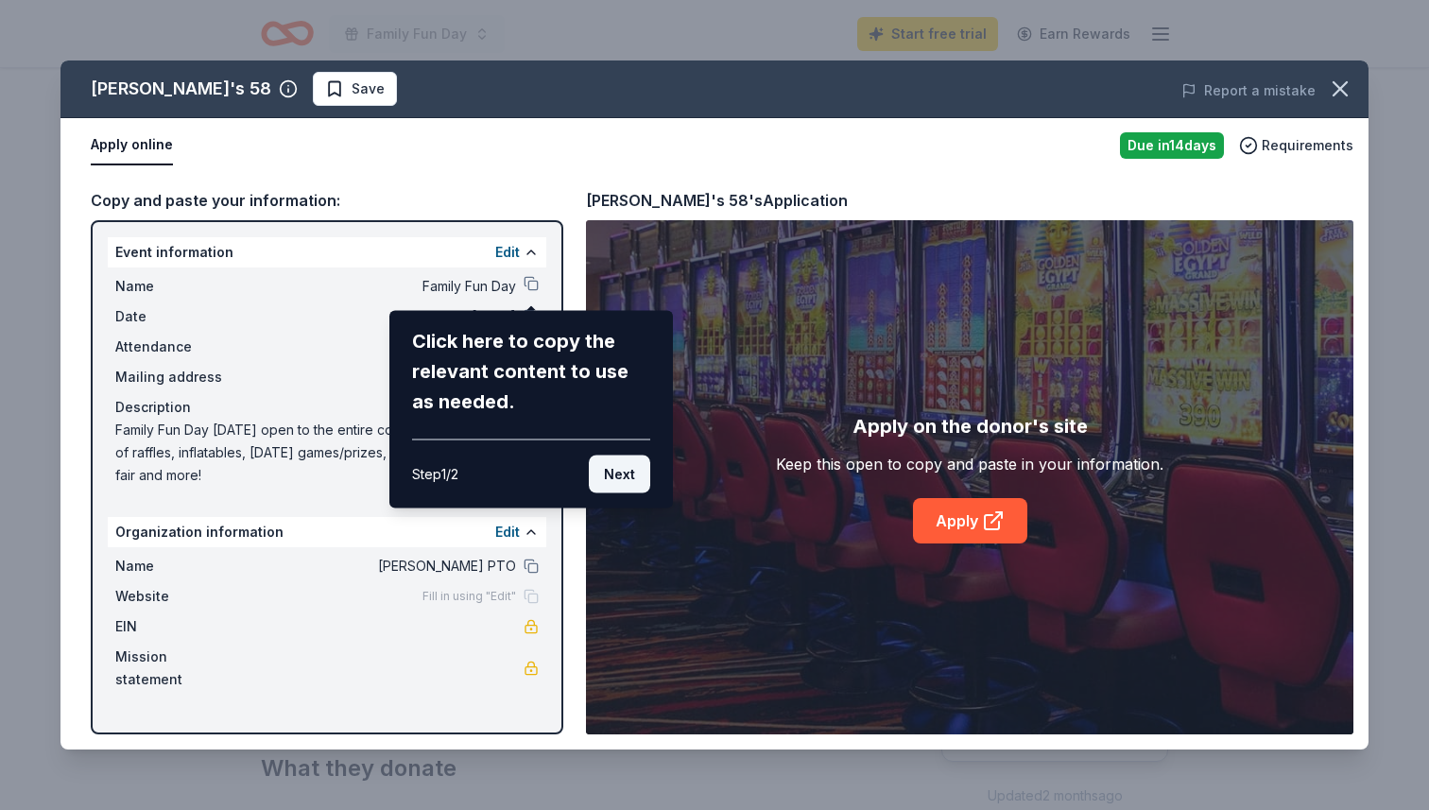
click at [625, 471] on button "Next" at bounding box center [619, 475] width 61 height 38
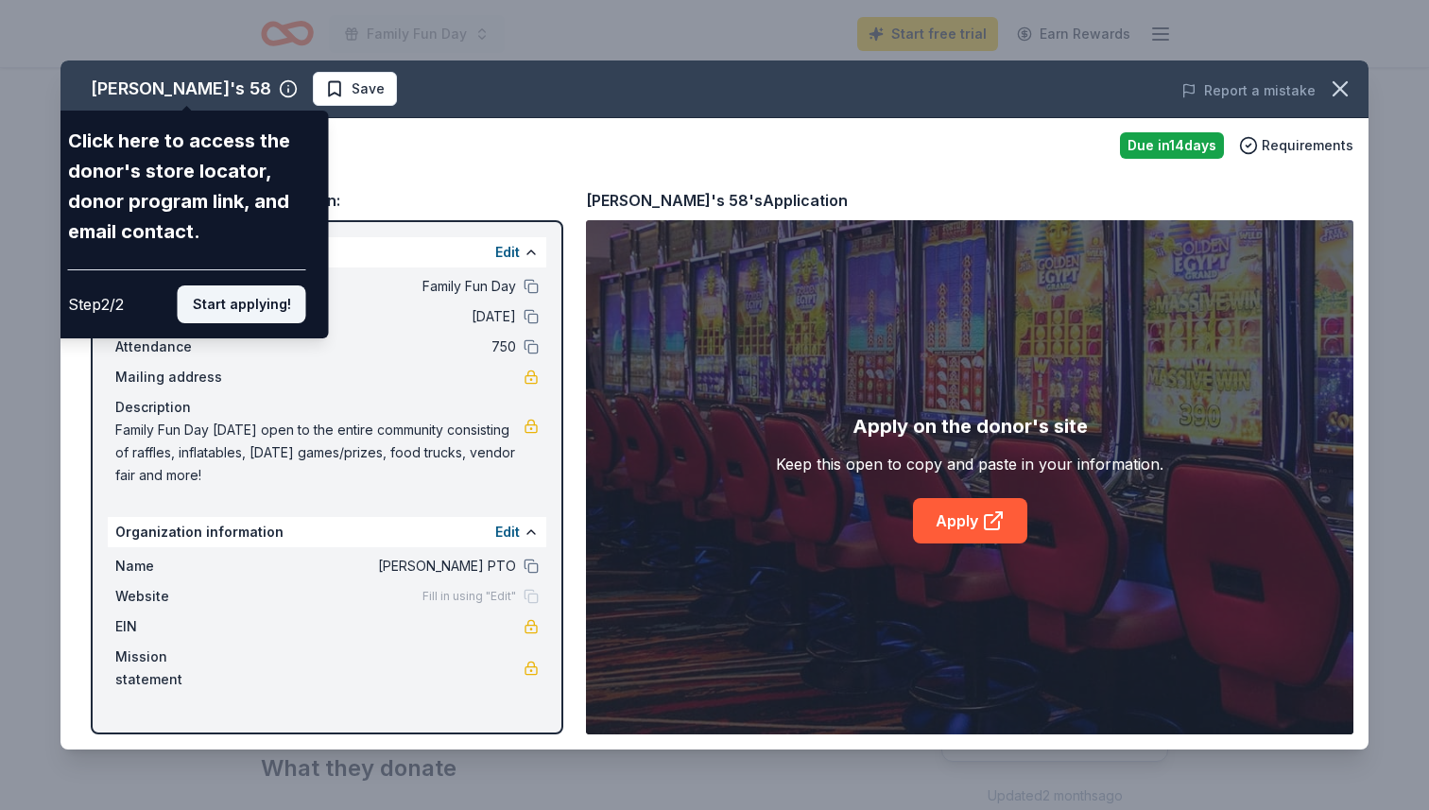
click at [274, 298] on button "Start applying!" at bounding box center [242, 304] width 129 height 38
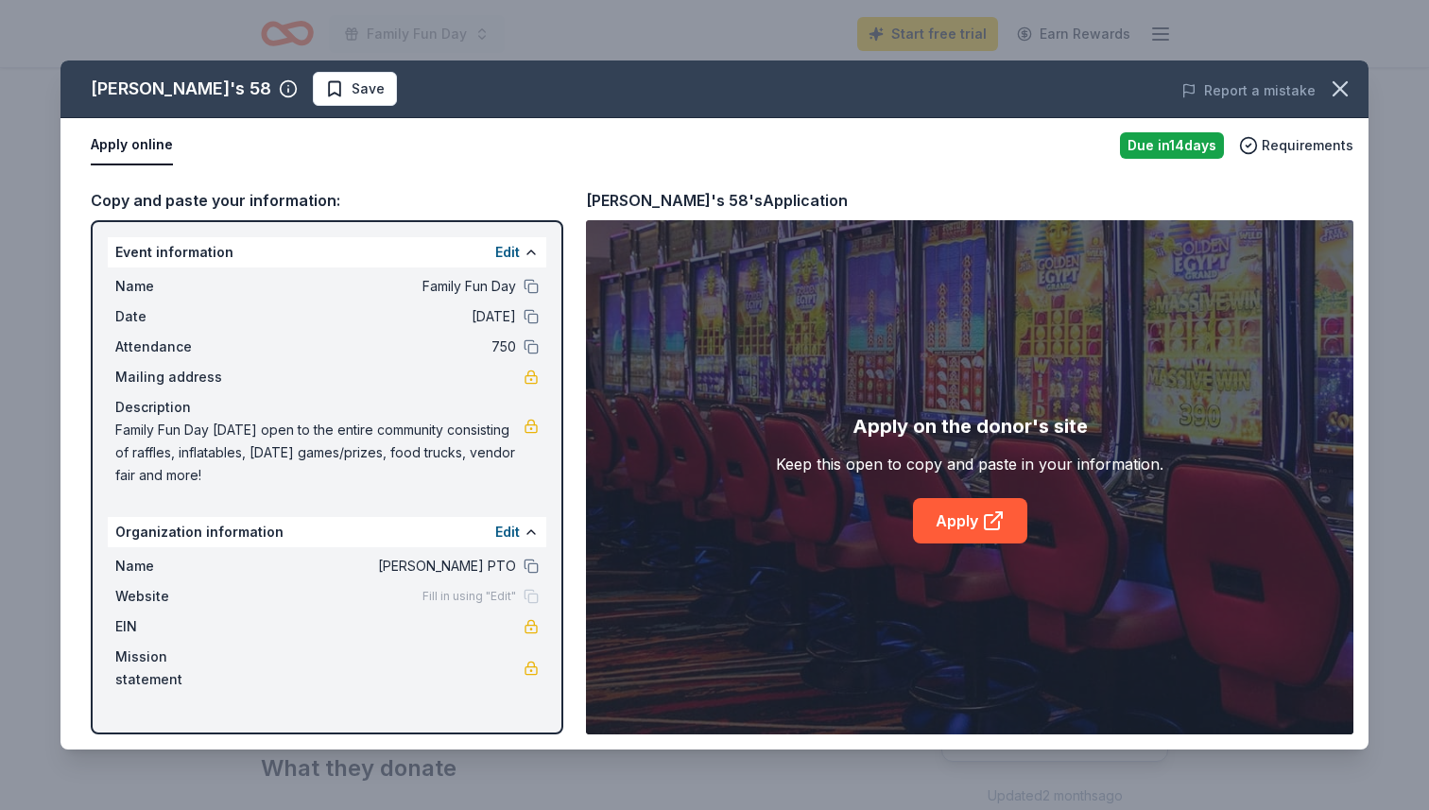
click at [980, 518] on div "Jake's 58 Save Report a mistake Apply online Due in 14 days Requirements Copy a…" at bounding box center [714, 404] width 1308 height 689
click at [960, 525] on link "Apply" at bounding box center [970, 520] width 114 height 45
click at [1342, 88] on icon "button" at bounding box center [1340, 88] width 13 height 13
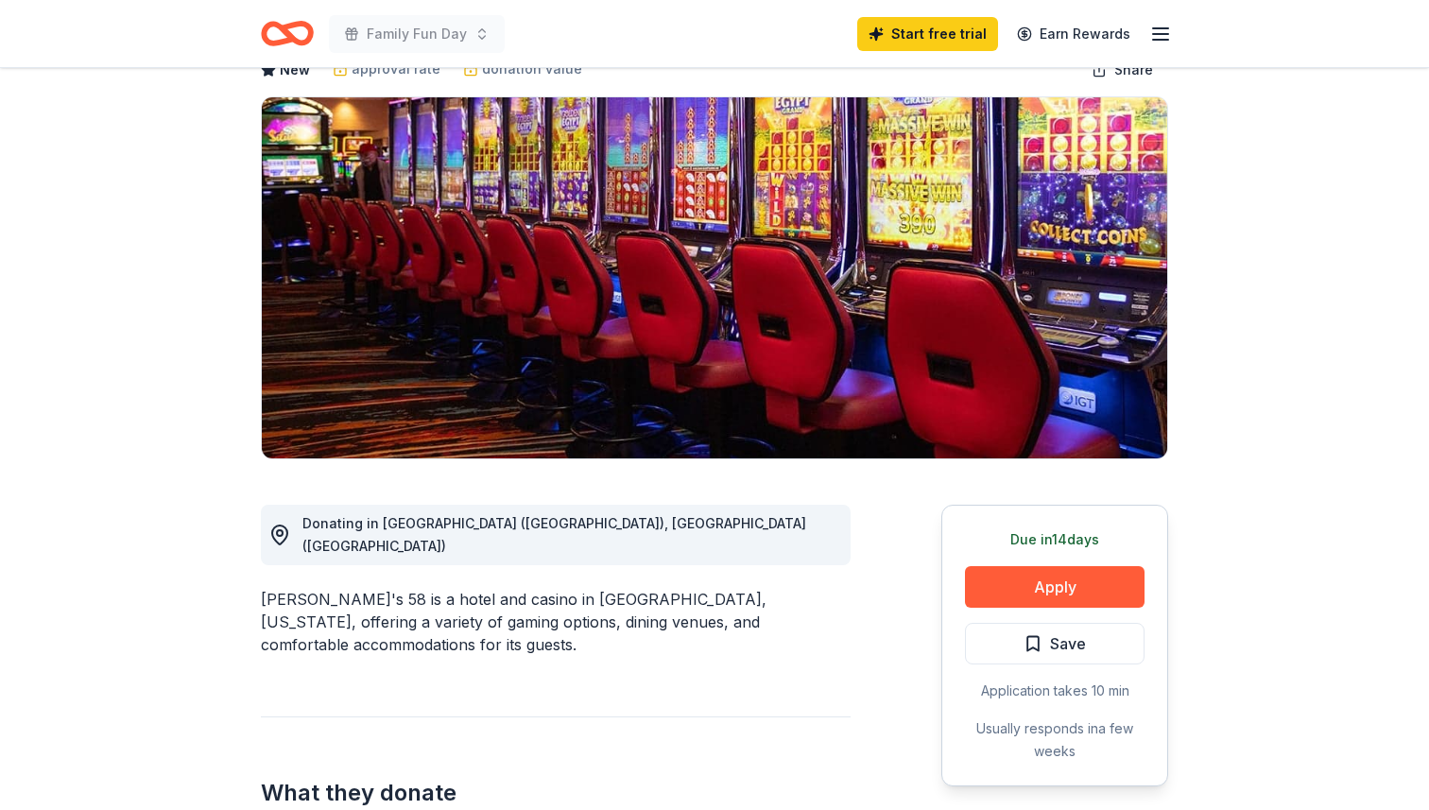
scroll to position [90, 0]
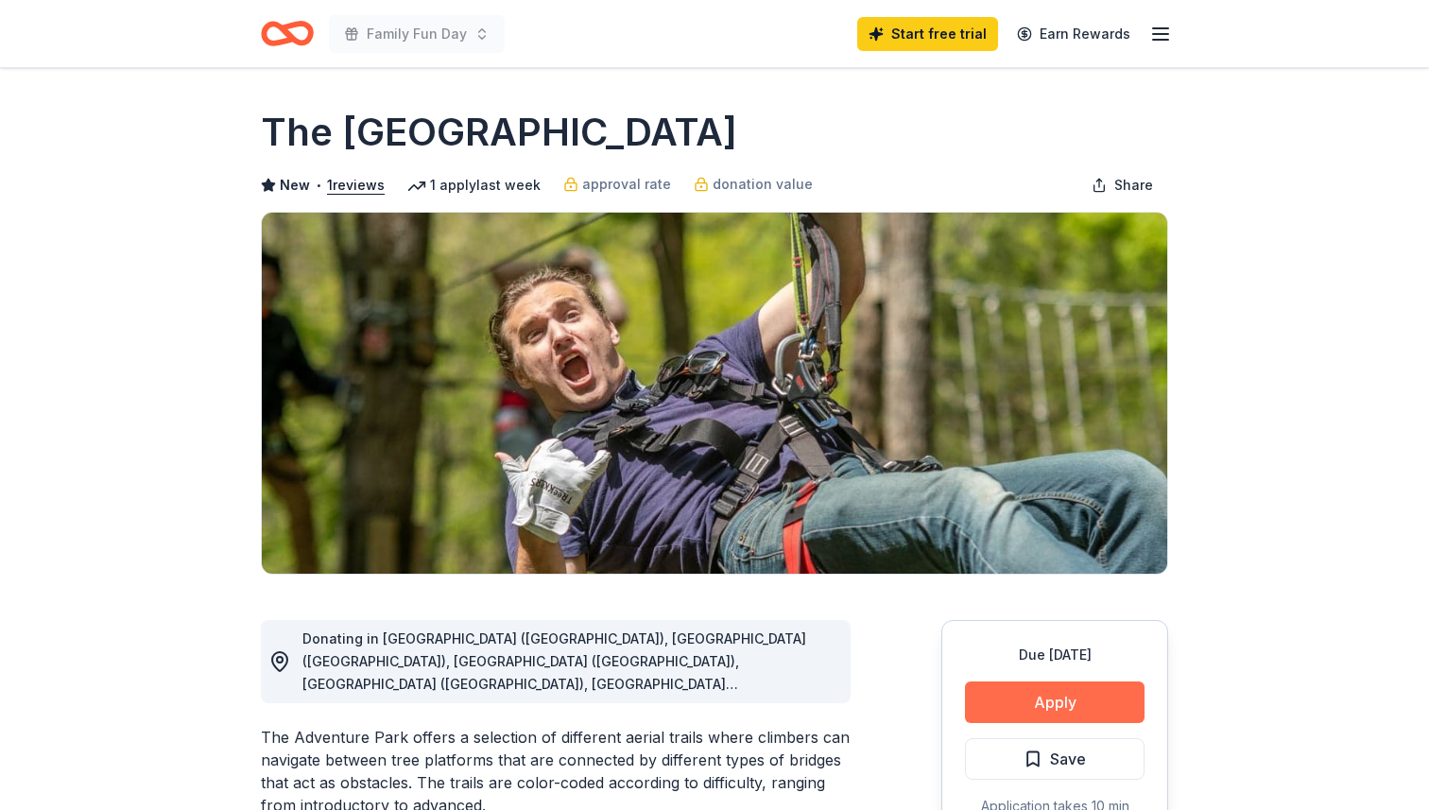
click at [1069, 698] on button "Apply" at bounding box center [1055, 702] width 180 height 42
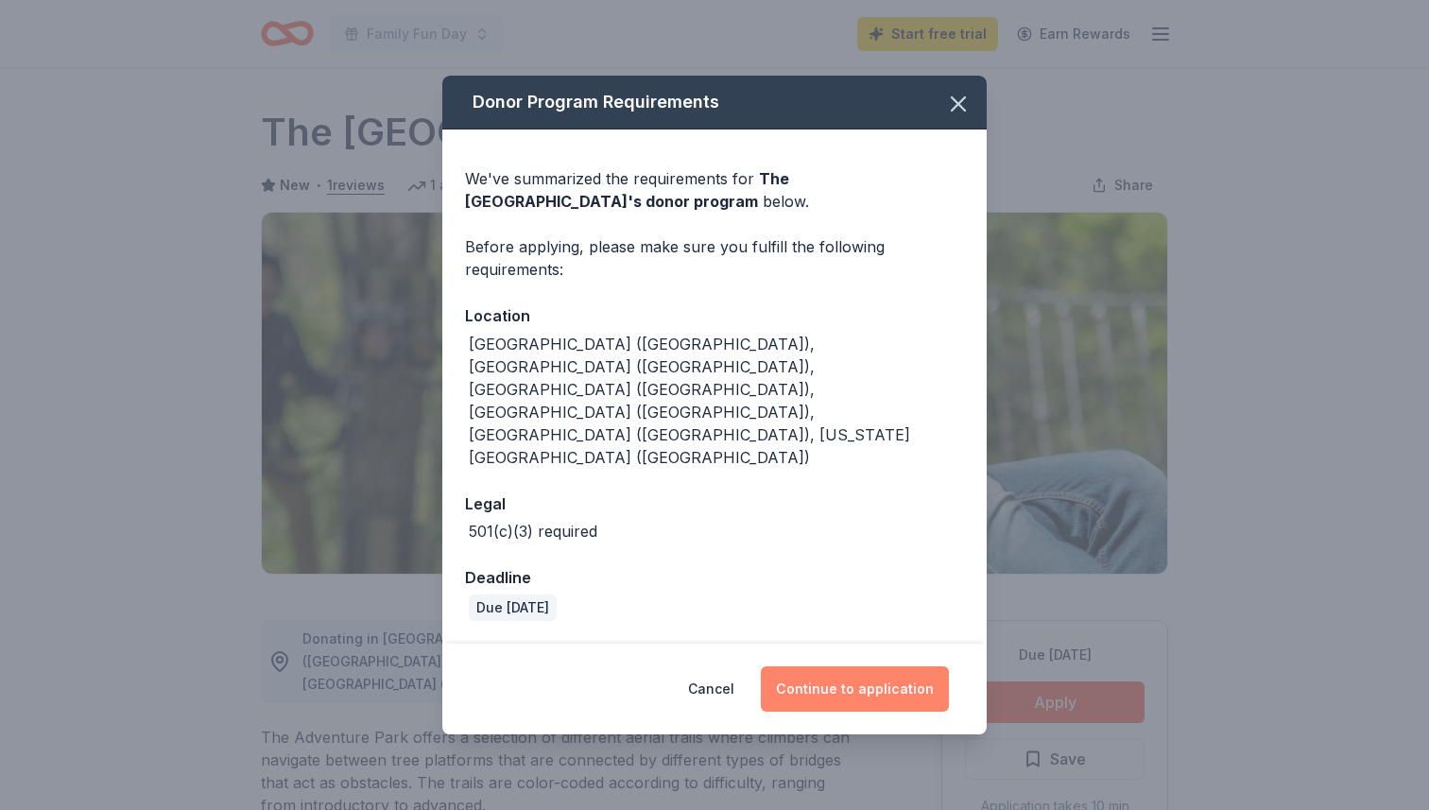
click at [878, 666] on button "Continue to application" at bounding box center [855, 688] width 188 height 45
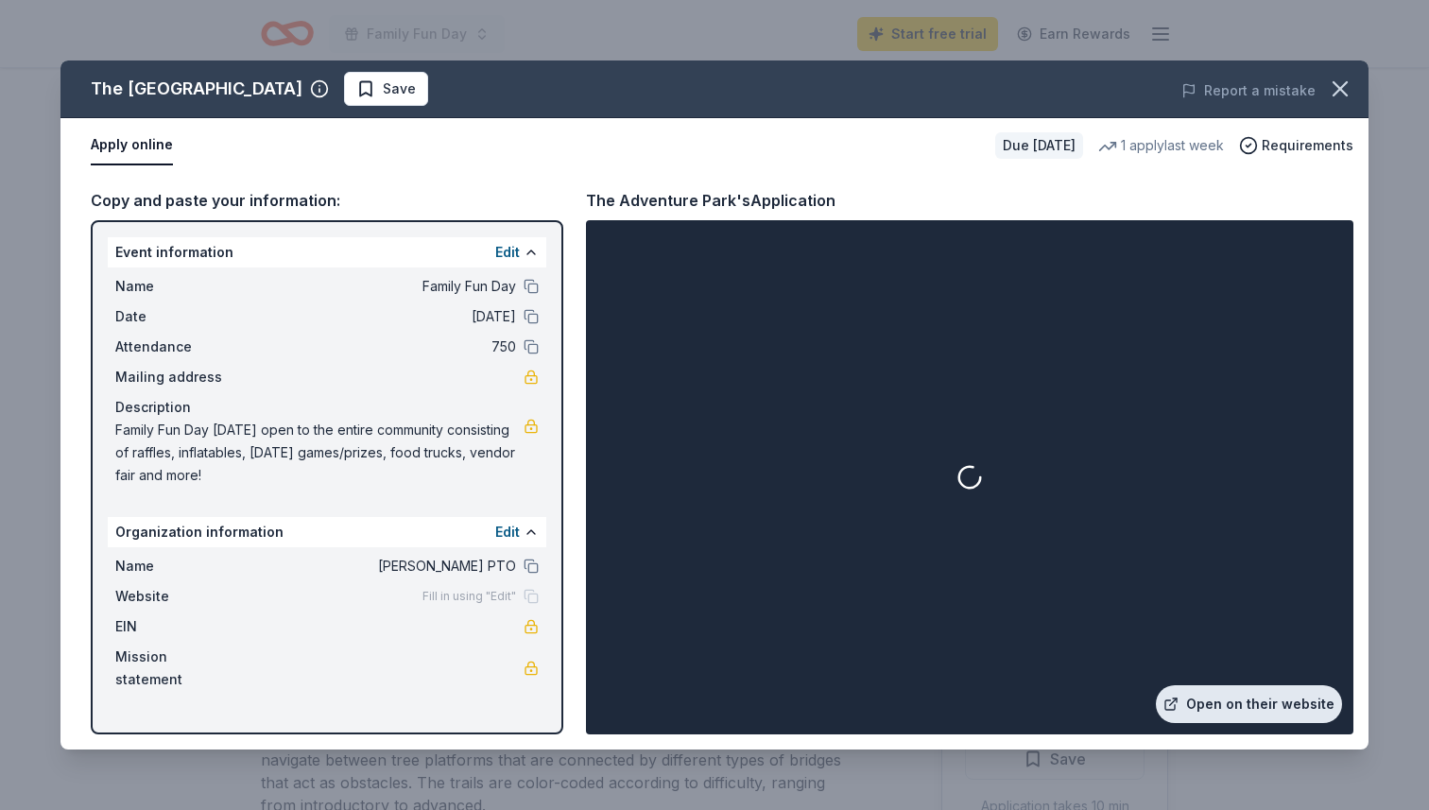
click at [1260, 713] on link "Open on their website" at bounding box center [1249, 704] width 186 height 38
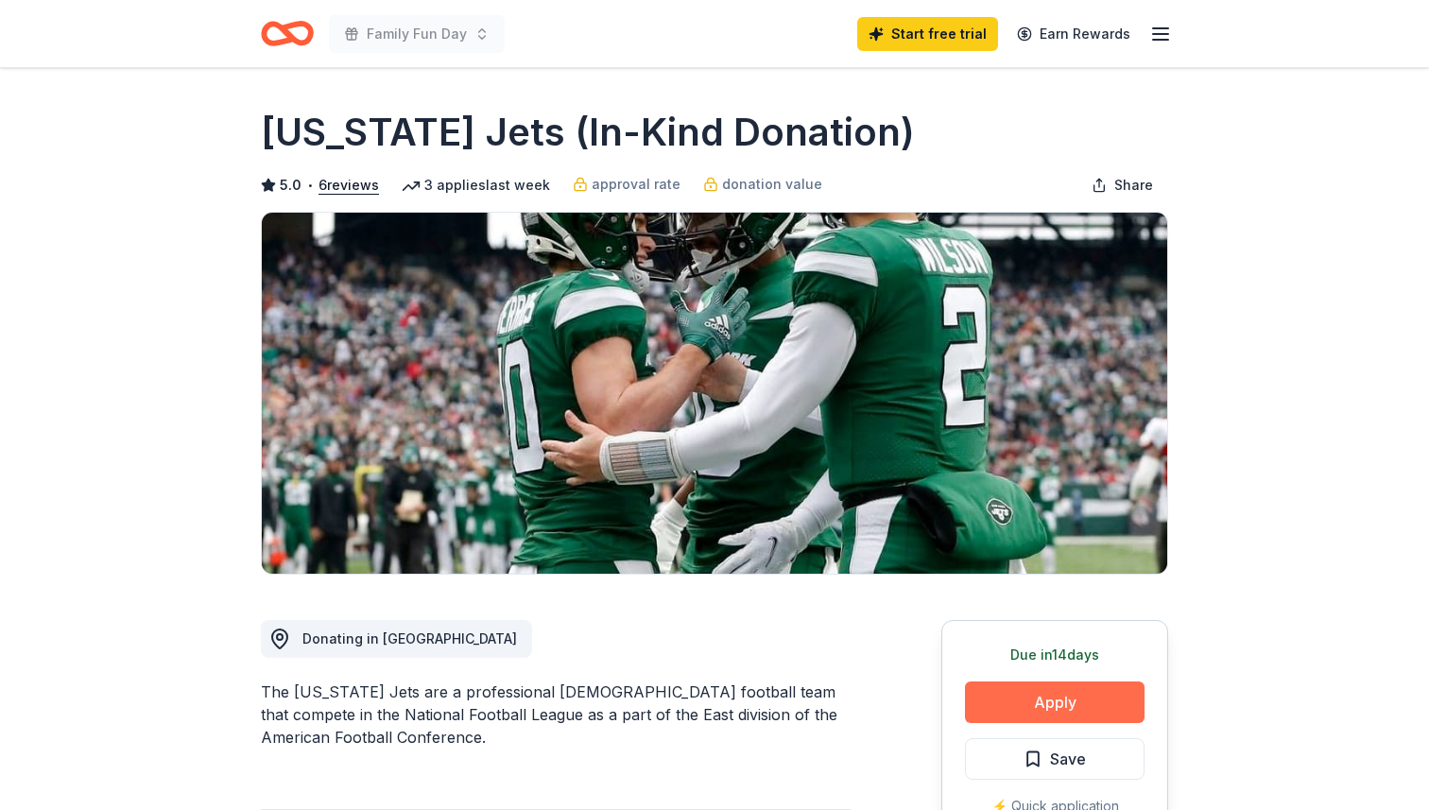
click at [1094, 693] on button "Apply" at bounding box center [1055, 702] width 180 height 42
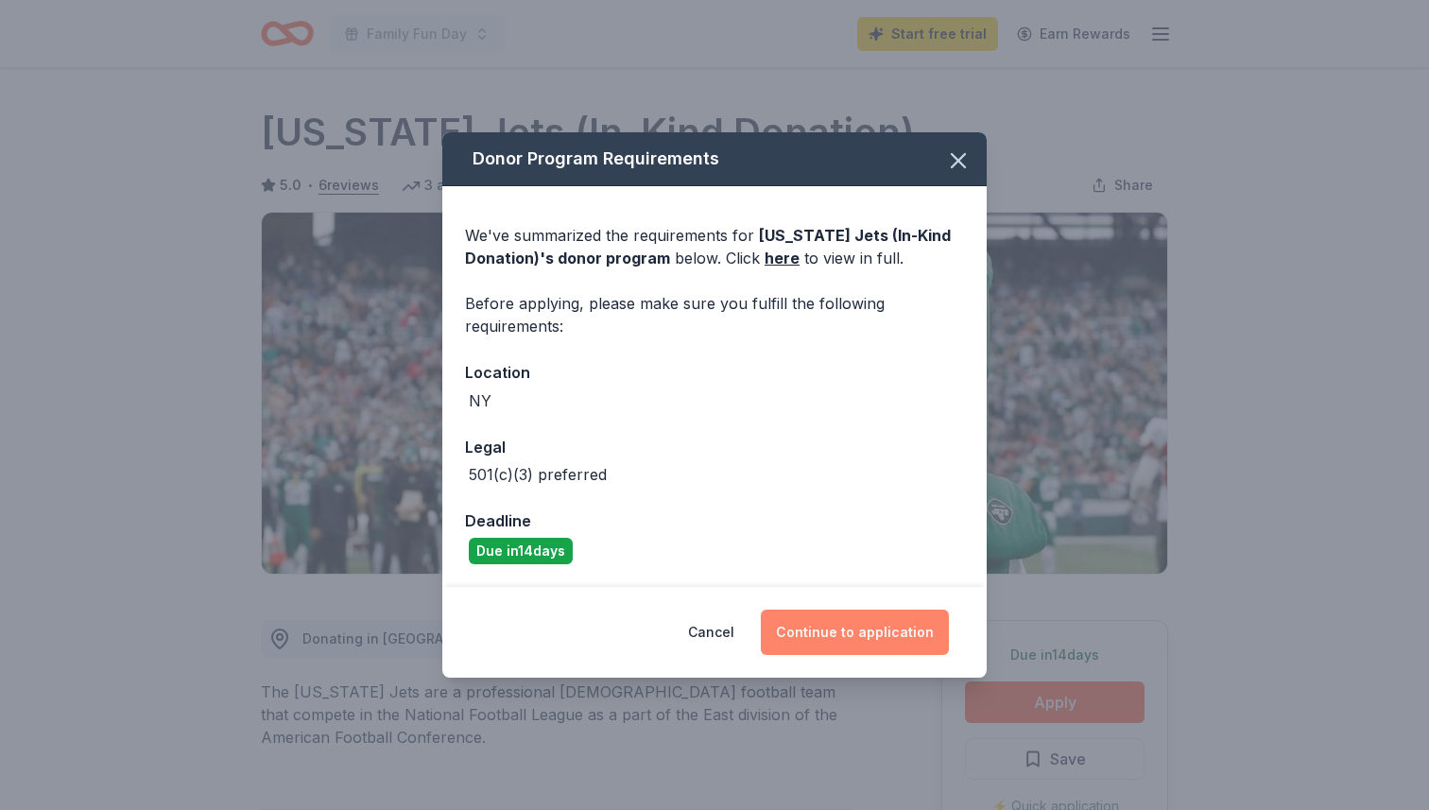
click at [880, 643] on button "Continue to application" at bounding box center [855, 632] width 188 height 45
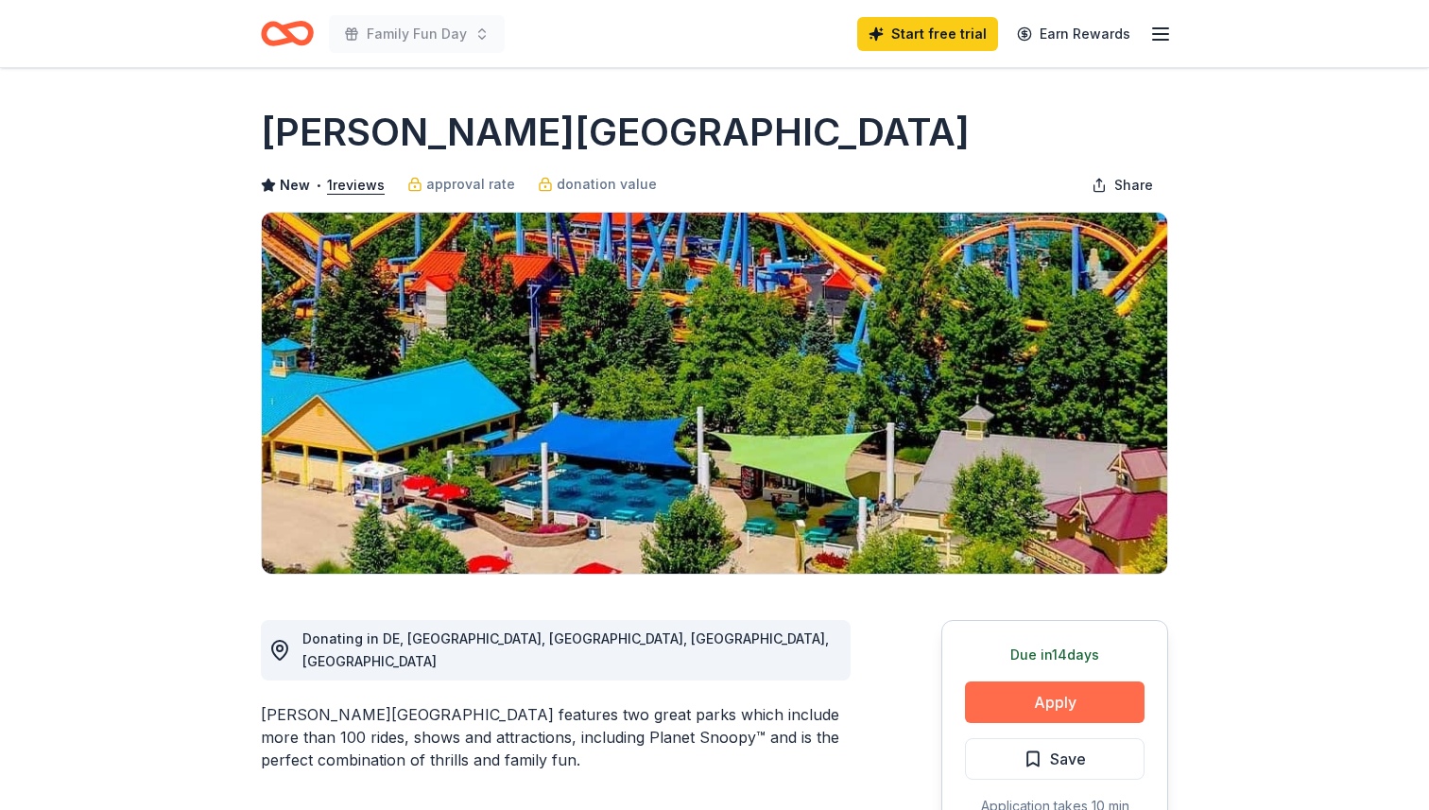
click at [1000, 696] on button "Apply" at bounding box center [1055, 702] width 180 height 42
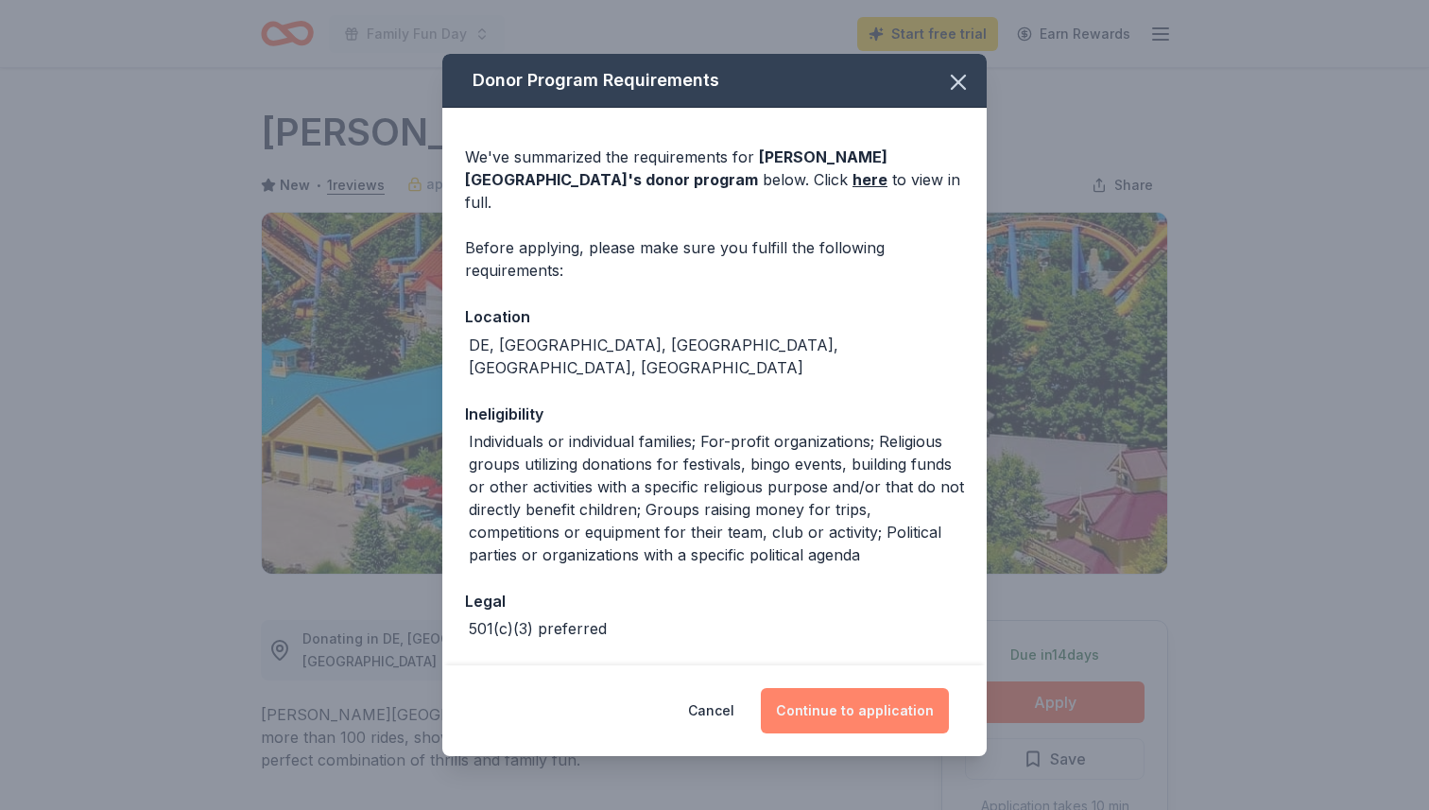
click at [875, 709] on button "Continue to application" at bounding box center [855, 710] width 188 height 45
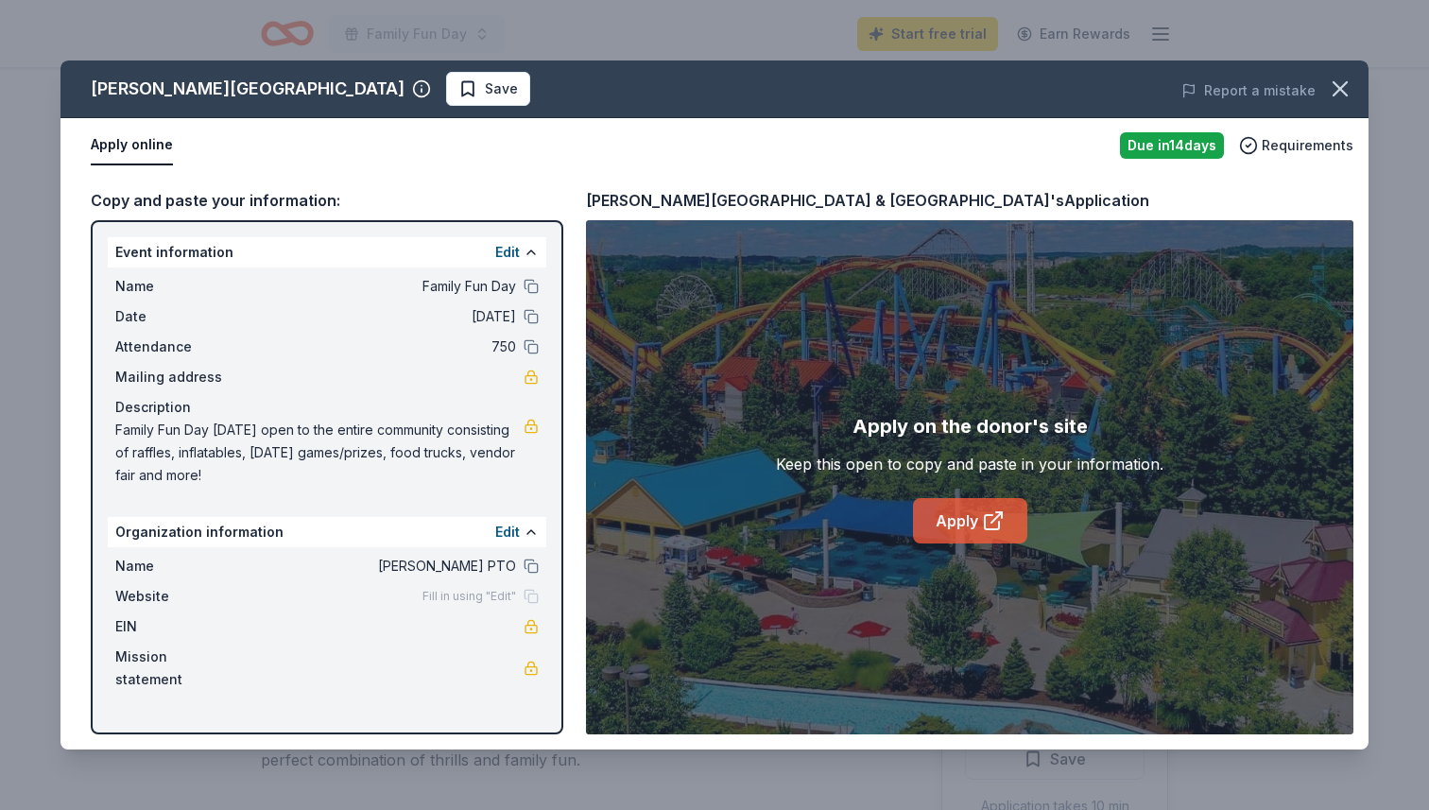
click at [1001, 531] on icon at bounding box center [993, 520] width 23 height 23
click at [1344, 88] on icon "button" at bounding box center [1340, 89] width 26 height 26
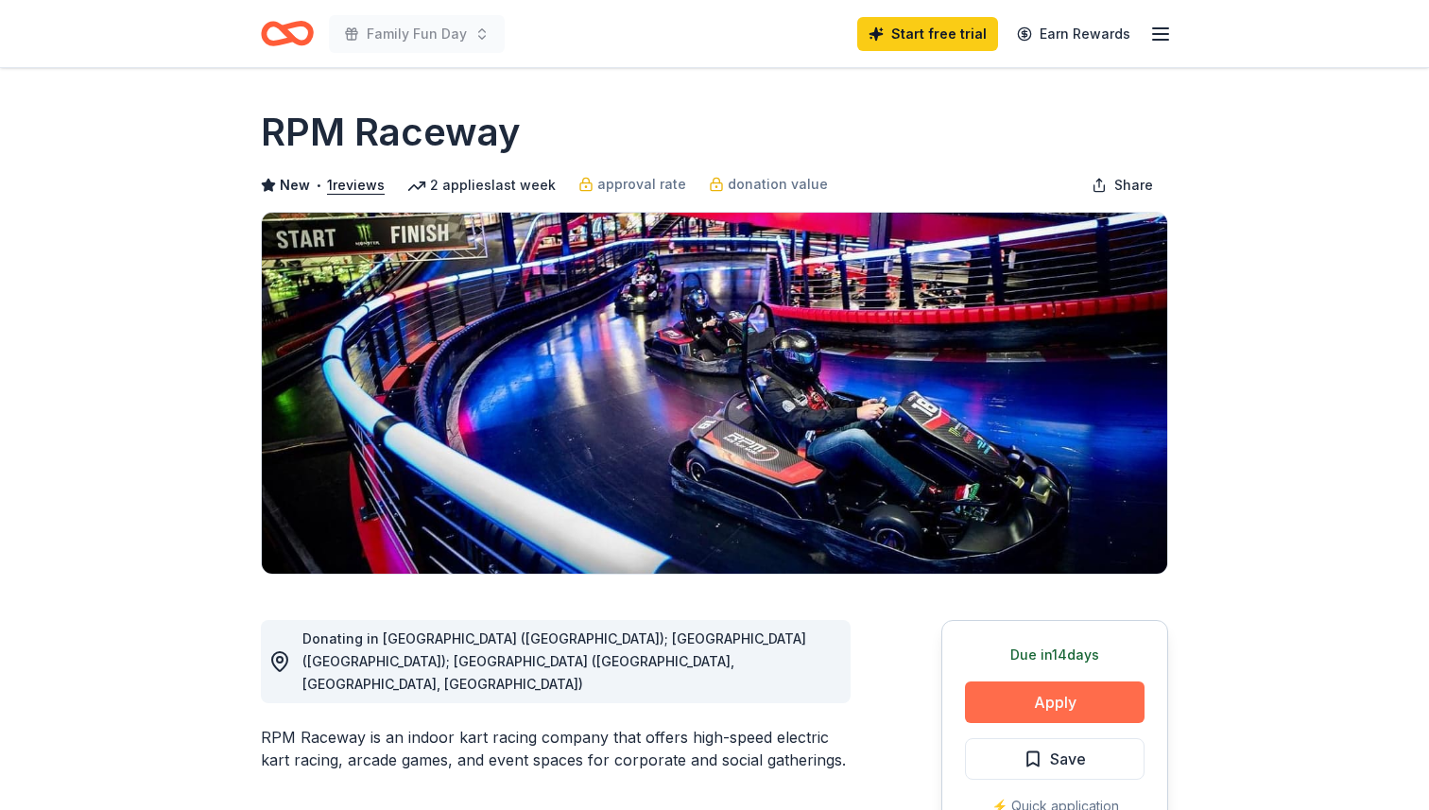
click at [1086, 702] on button "Apply" at bounding box center [1055, 702] width 180 height 42
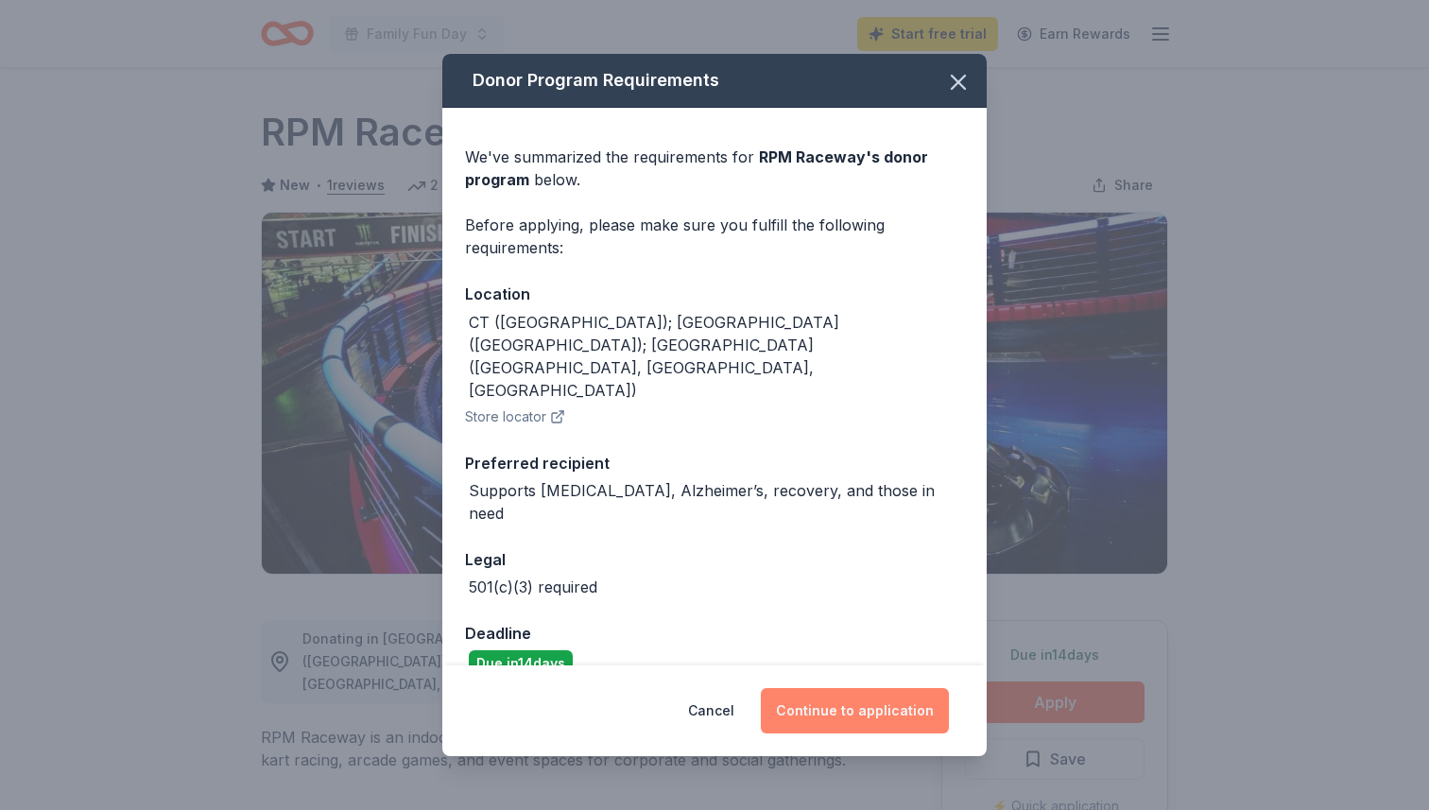
click at [851, 688] on button "Continue to application" at bounding box center [855, 710] width 188 height 45
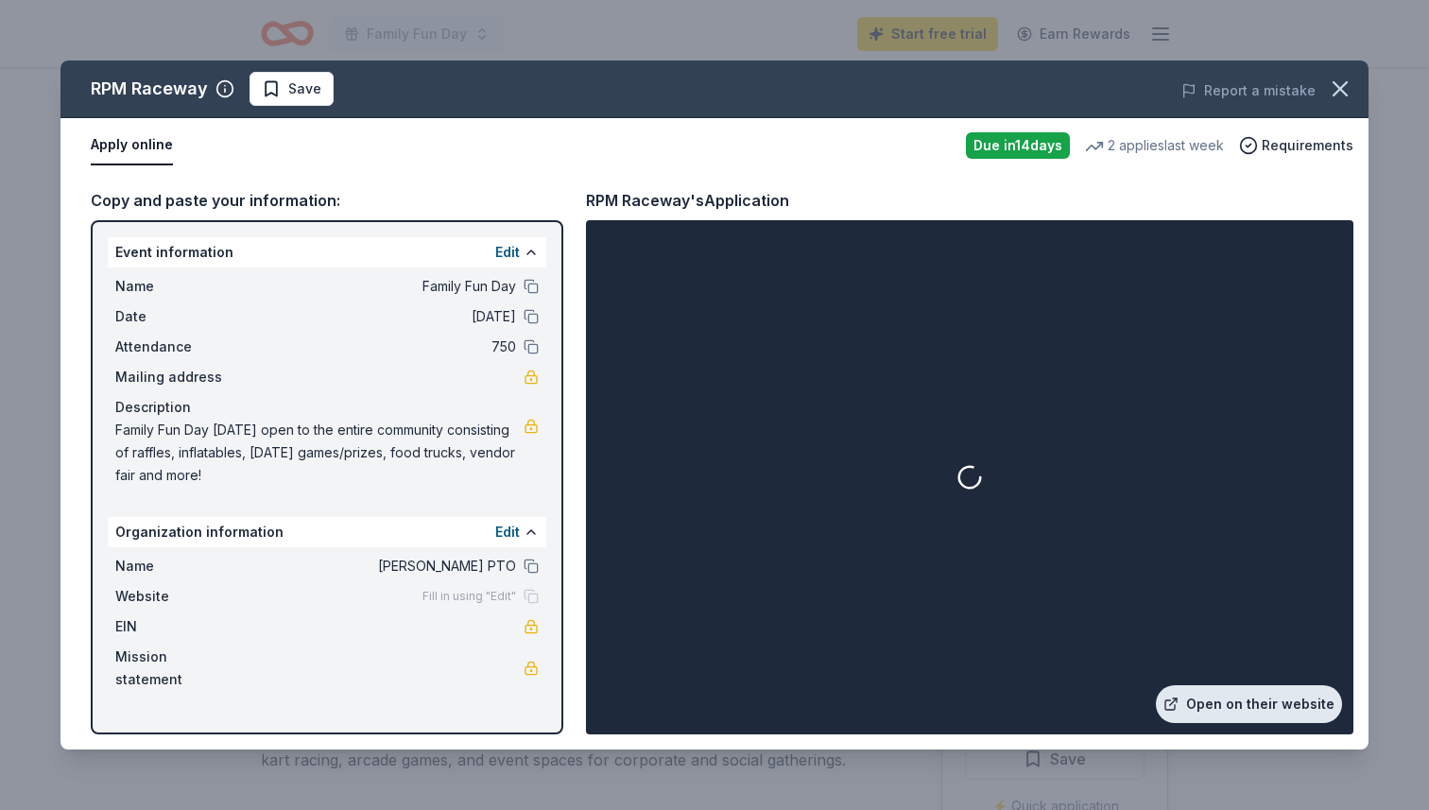
click at [1206, 697] on link "Open on their website" at bounding box center [1249, 704] width 186 height 38
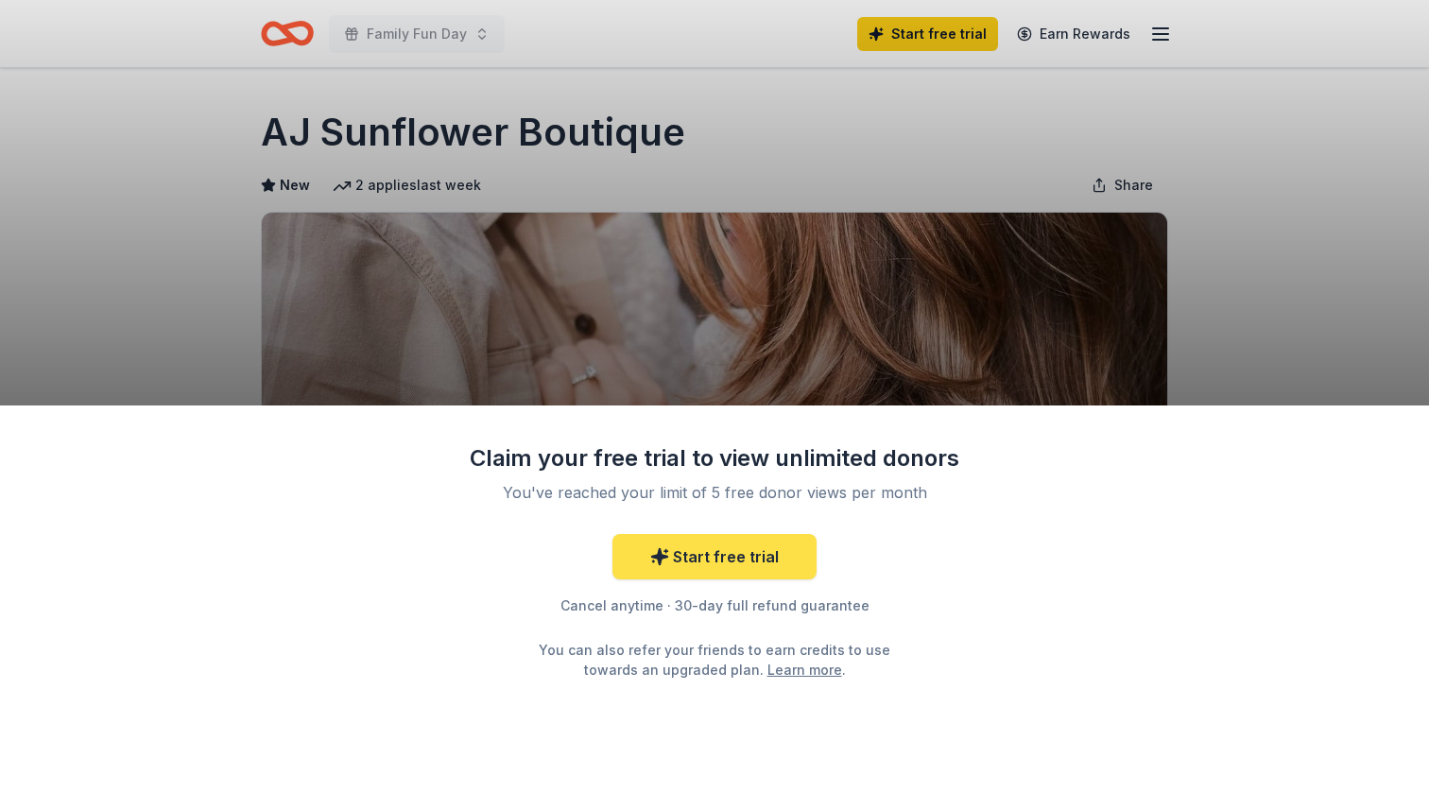
click at [752, 555] on link "Start free trial" at bounding box center [714, 556] width 204 height 45
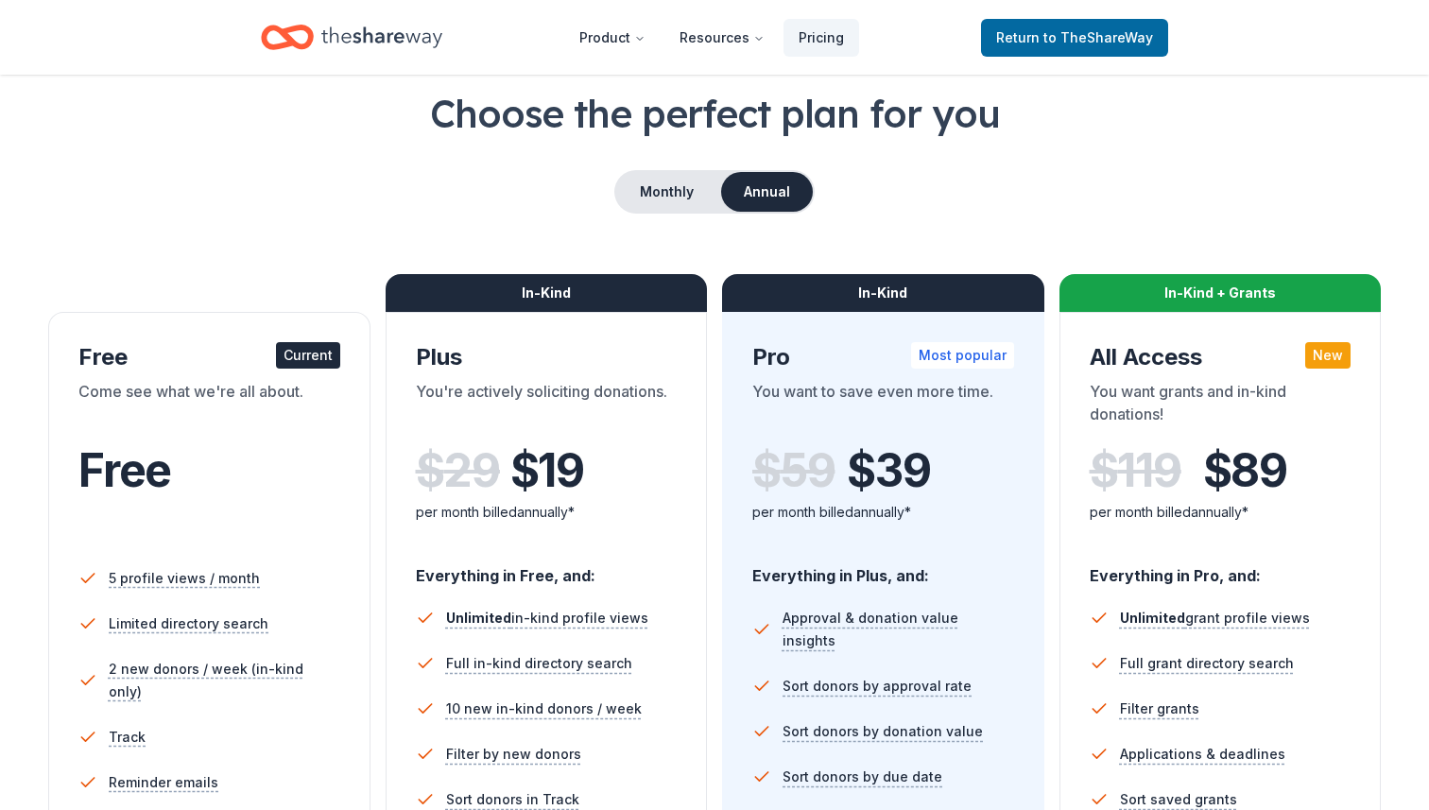
scroll to position [72, 0]
